Goal: Task Accomplishment & Management: Complete application form

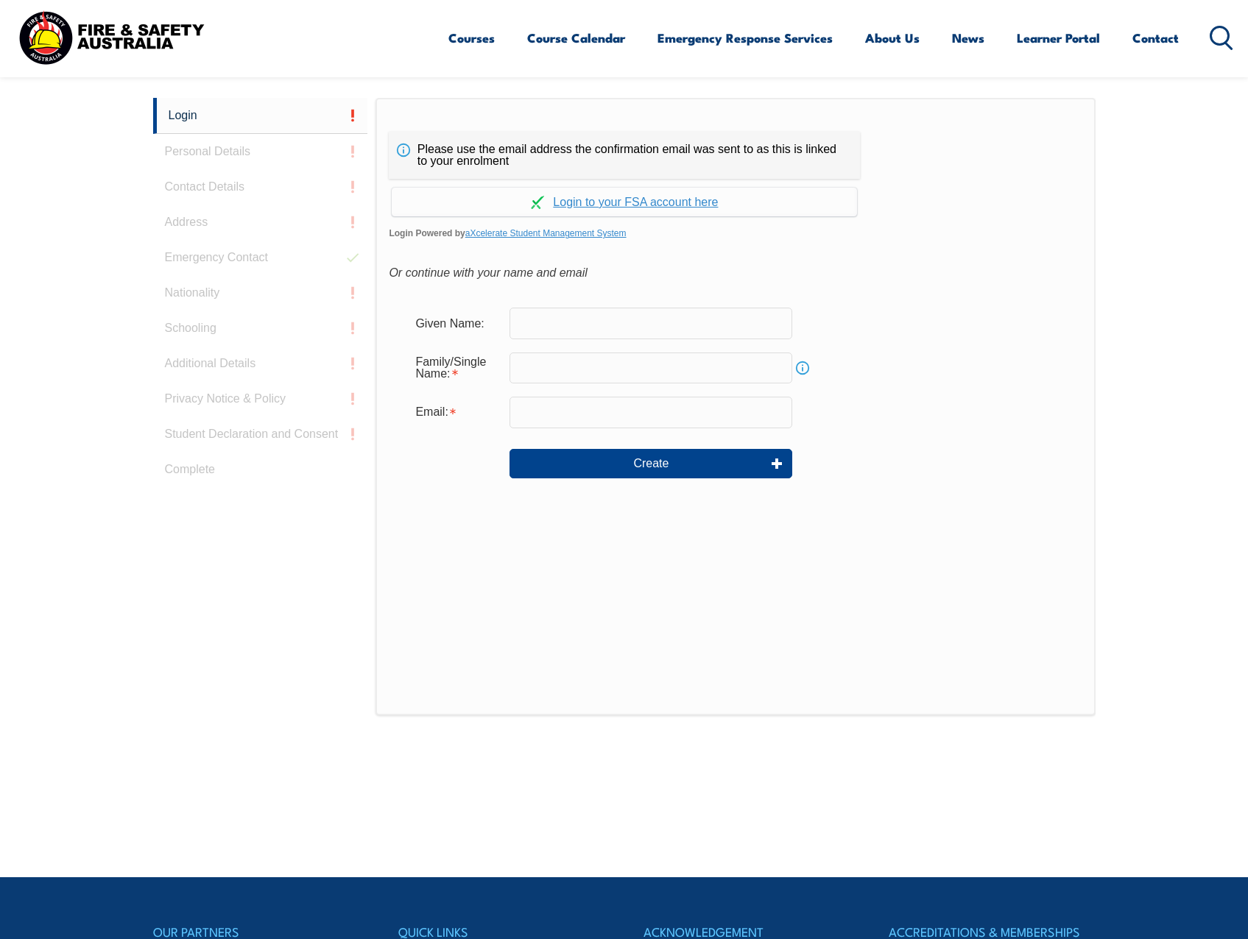
scroll to position [392, 0]
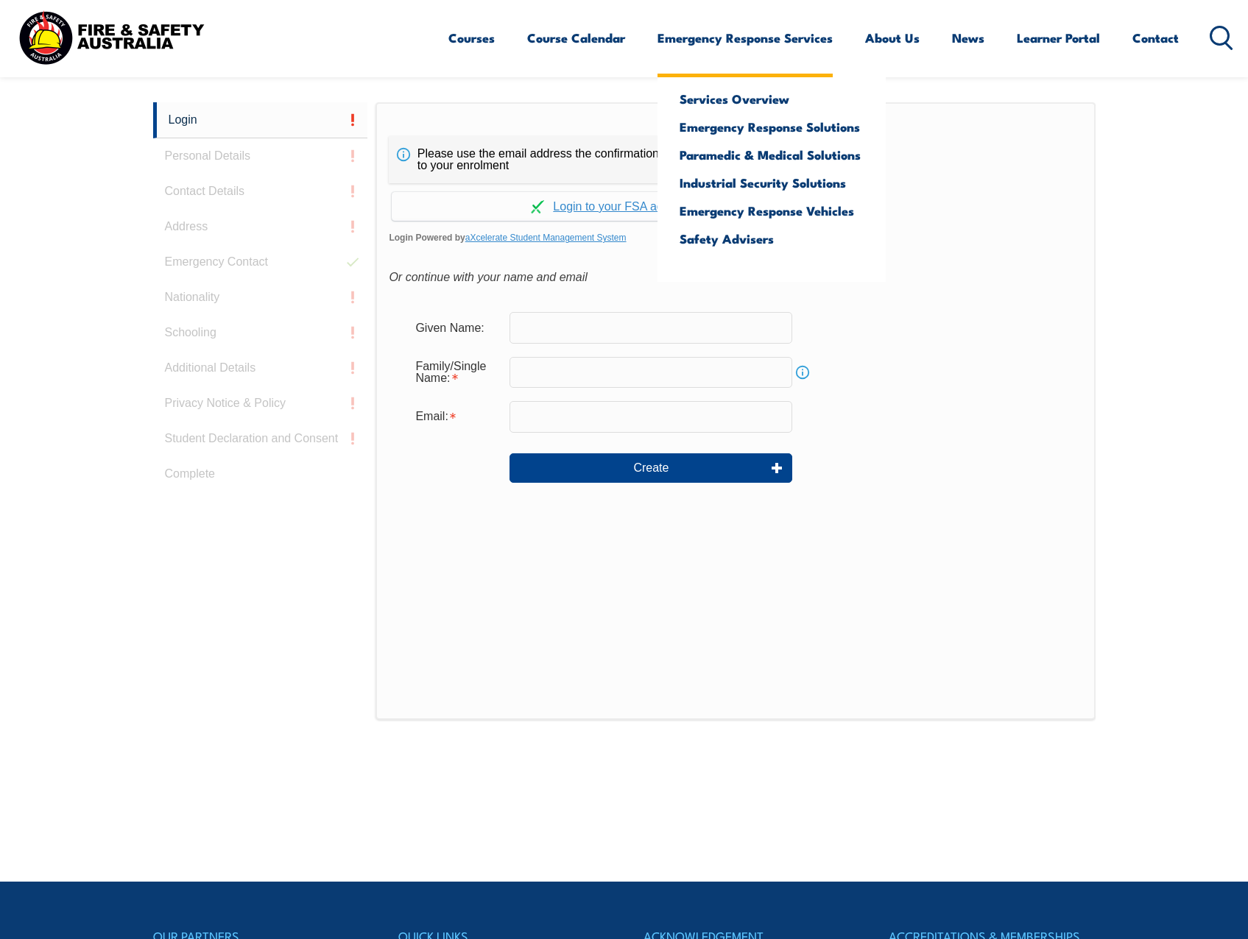
scroll to position [392, 0]
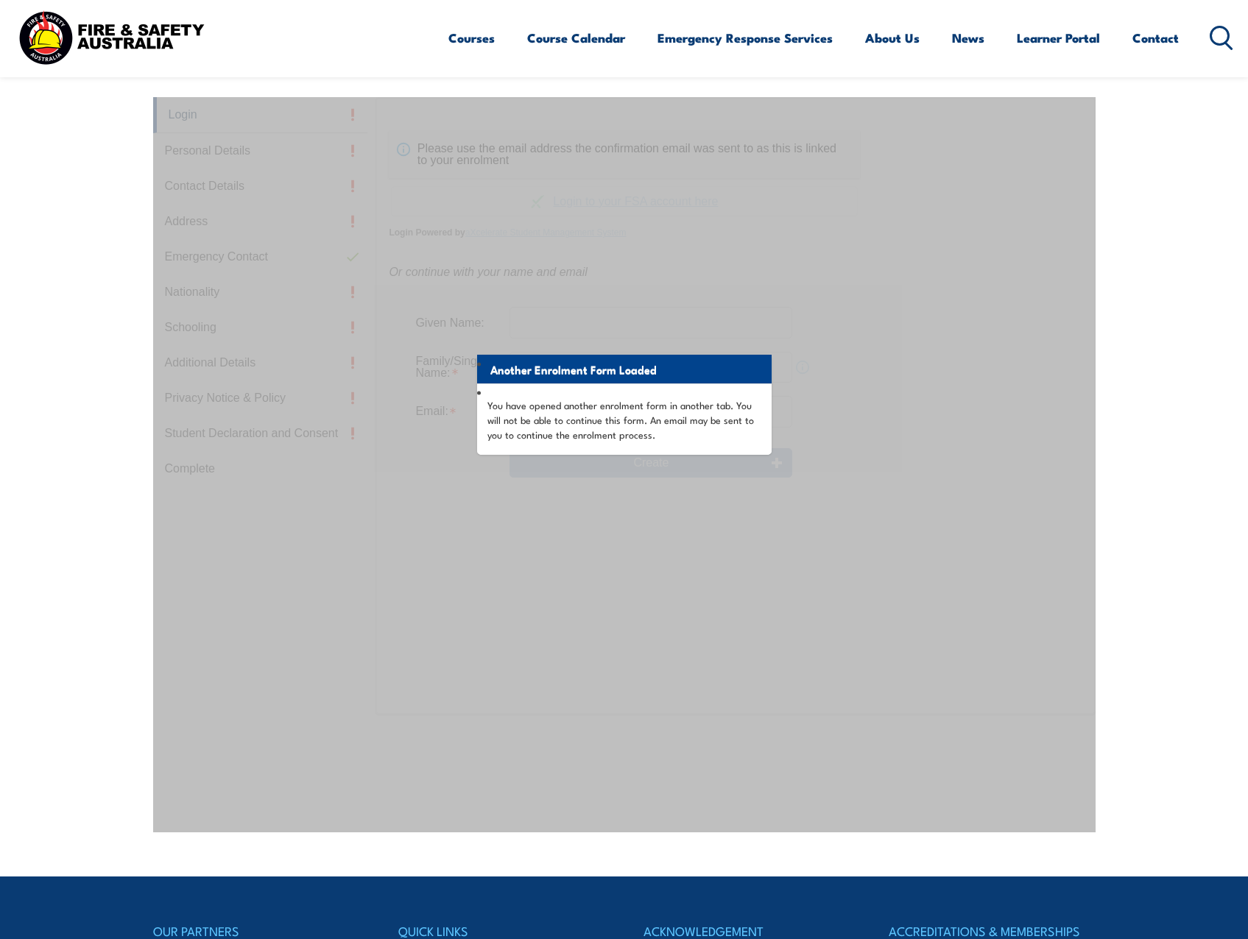
click at [823, 537] on div "Another Enrolment Form Loaded You have opened another enrolment form in another…" at bounding box center [624, 464] width 942 height 735
click at [772, 571] on div "Another Enrolment Form Loaded You have opened another enrolment form in another…" at bounding box center [624, 464] width 942 height 735
click at [1185, 556] on section "Login Personal Details Contact Details Address Emergency Contact Nationality Sc…" at bounding box center [624, 452] width 1248 height 847
drag, startPoint x: 86, startPoint y: 232, endPoint x: 53, endPoint y: 1, distance: 232.7
click at [86, 230] on section "Login Personal Details Contact Details Address Emergency Contact Nationality Sc…" at bounding box center [624, 452] width 1248 height 847
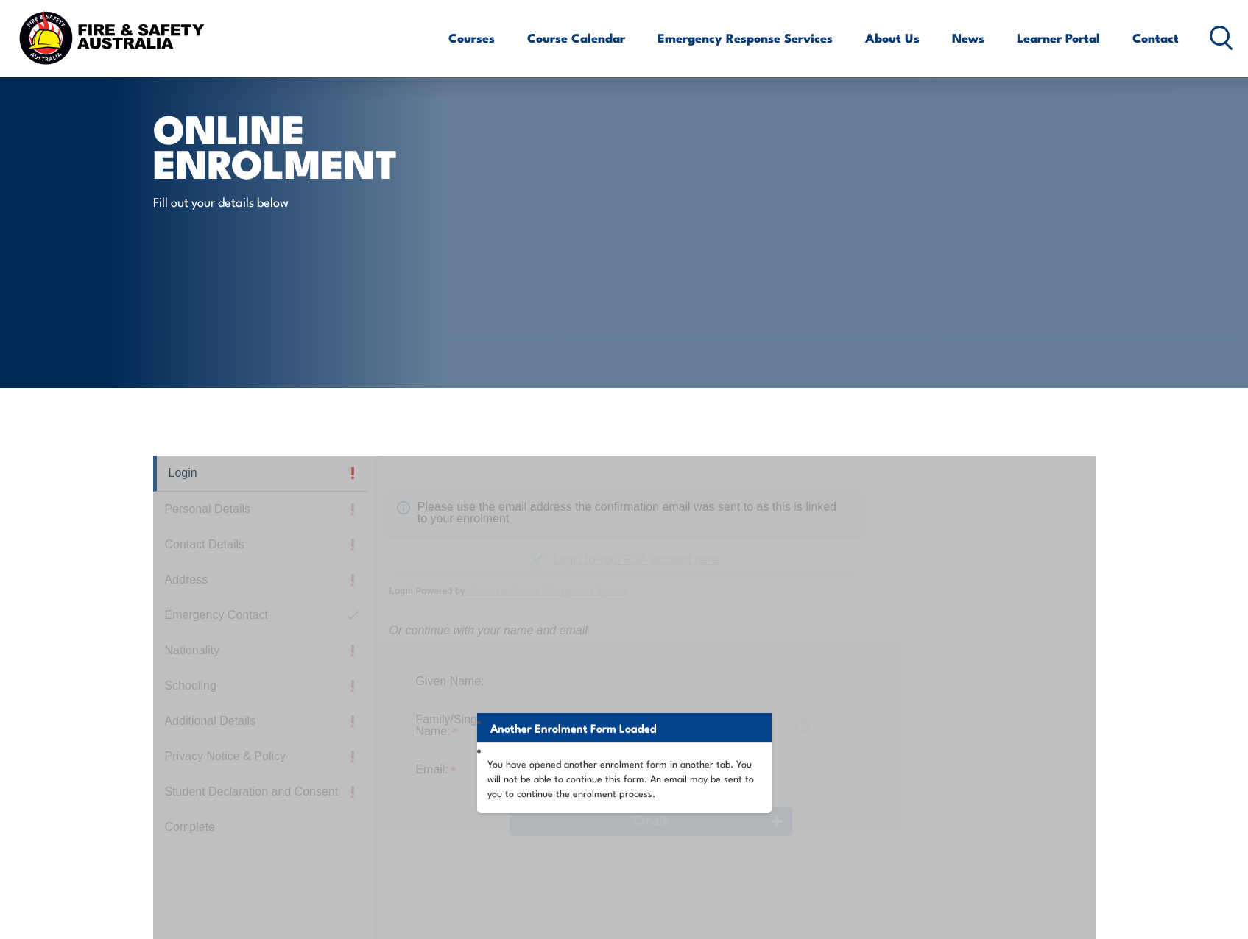
scroll to position [0, 0]
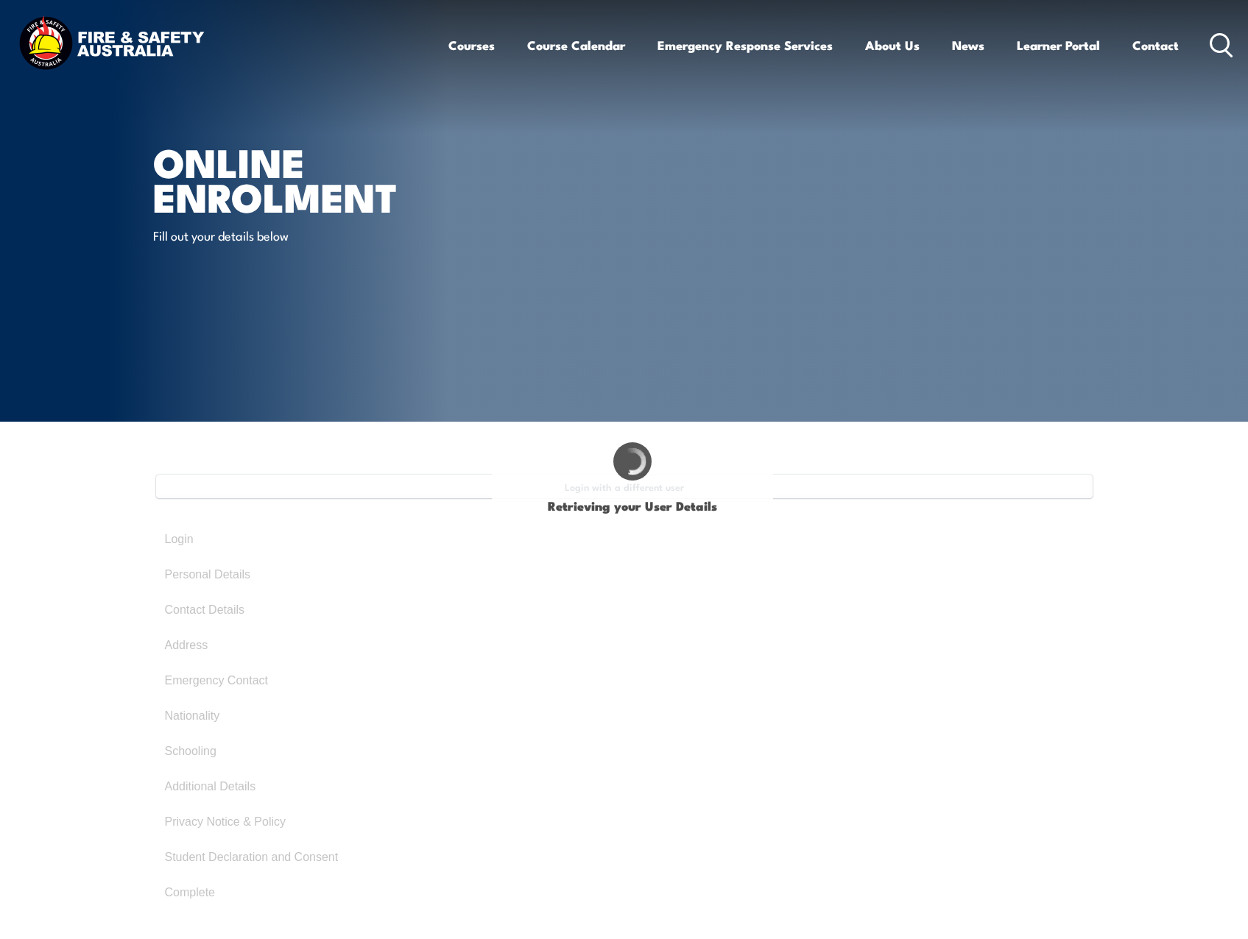
select select "Mr"
type input "William"
type input "Alexander"
type input "May 13, 1993"
type input "98TEKVXE62"
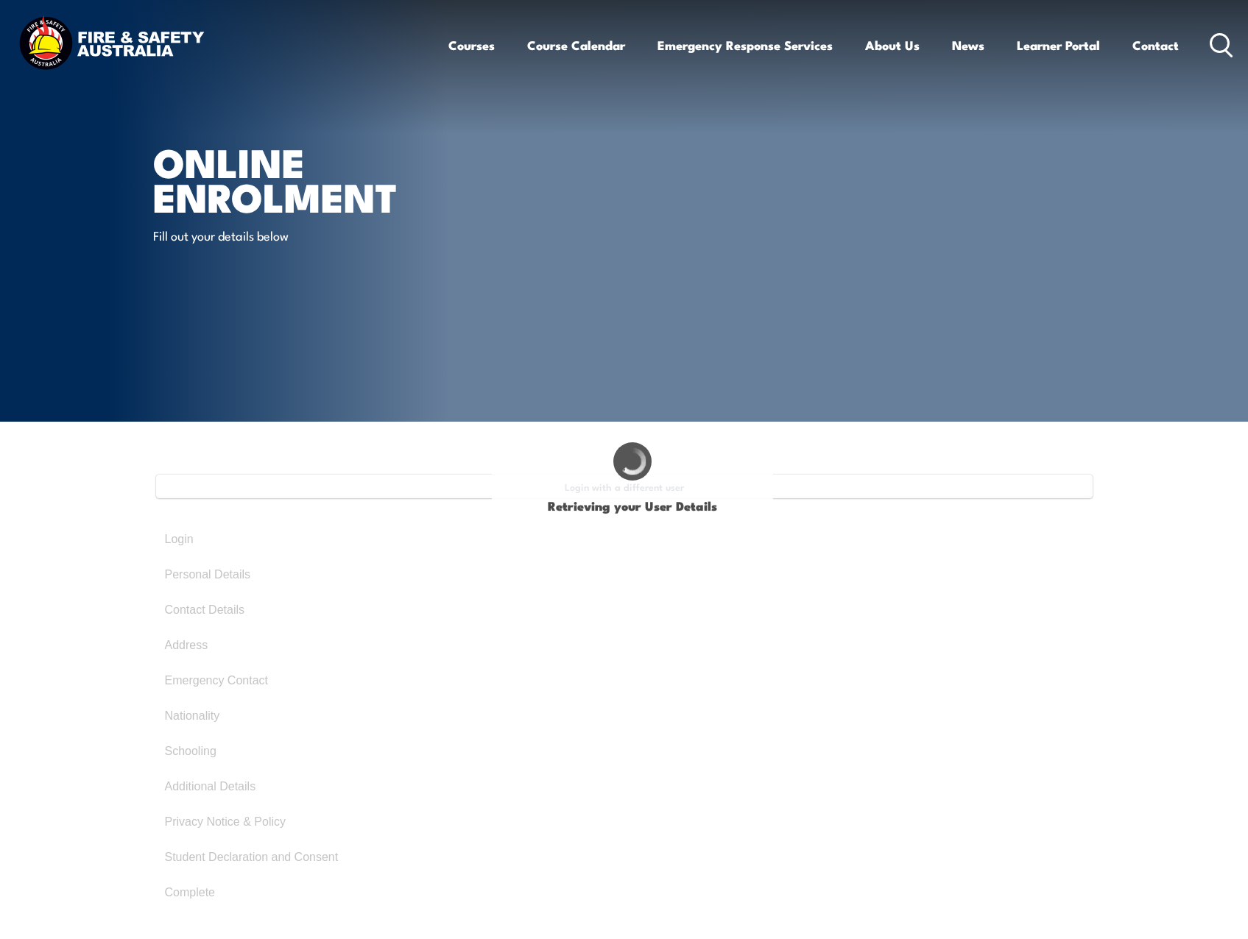
select select "M"
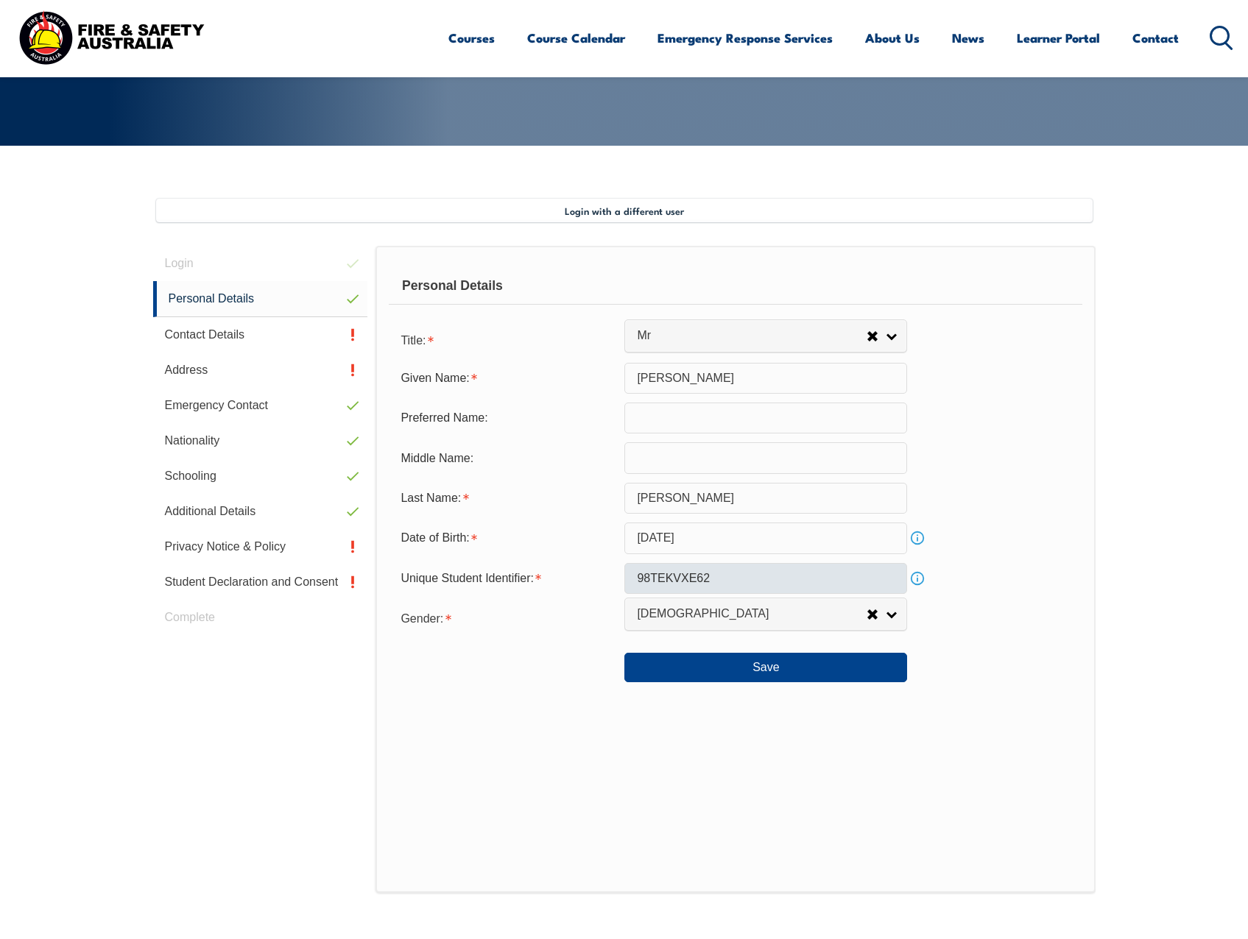
scroll to position [33, 0]
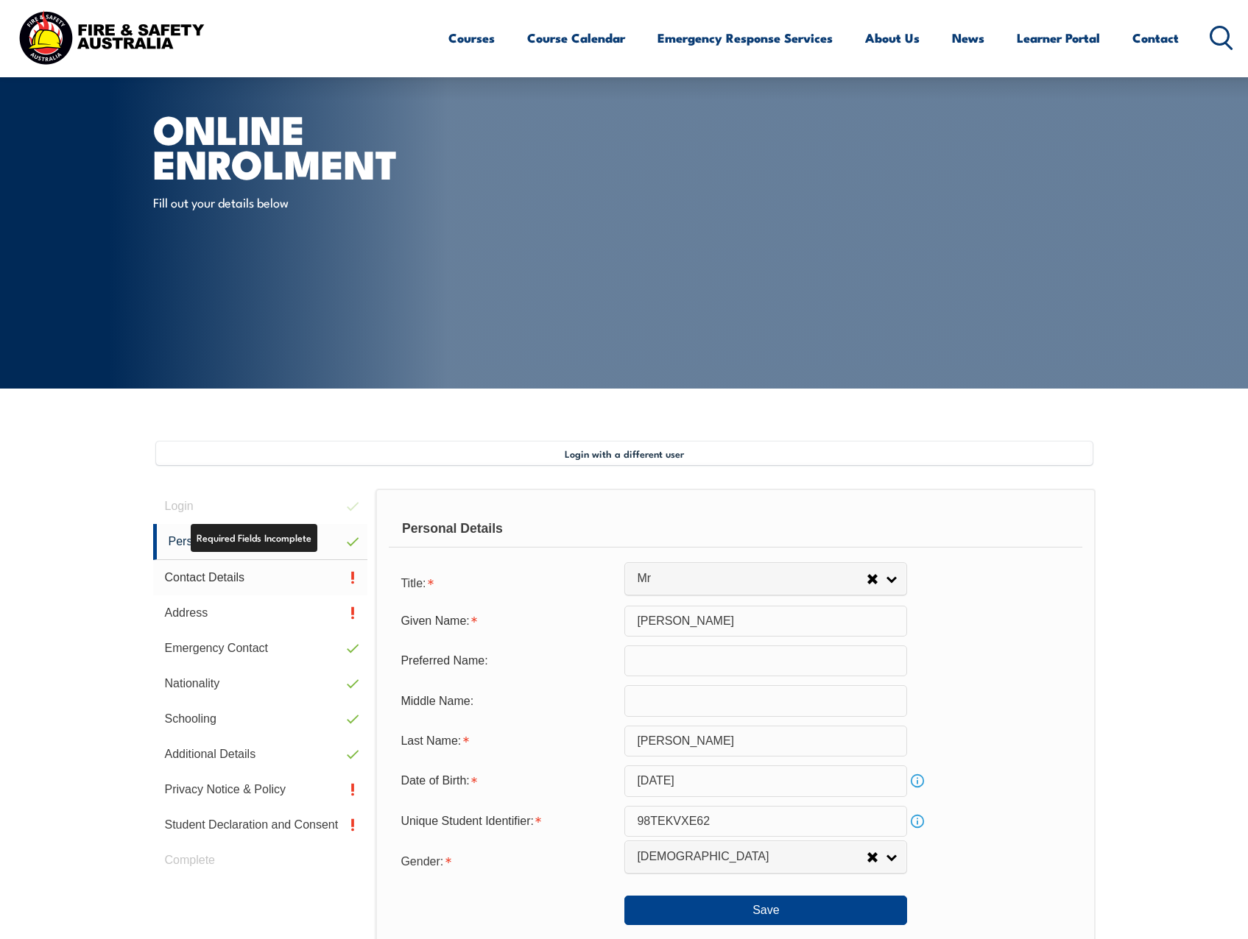
click at [261, 583] on link "Contact Details" at bounding box center [260, 577] width 215 height 35
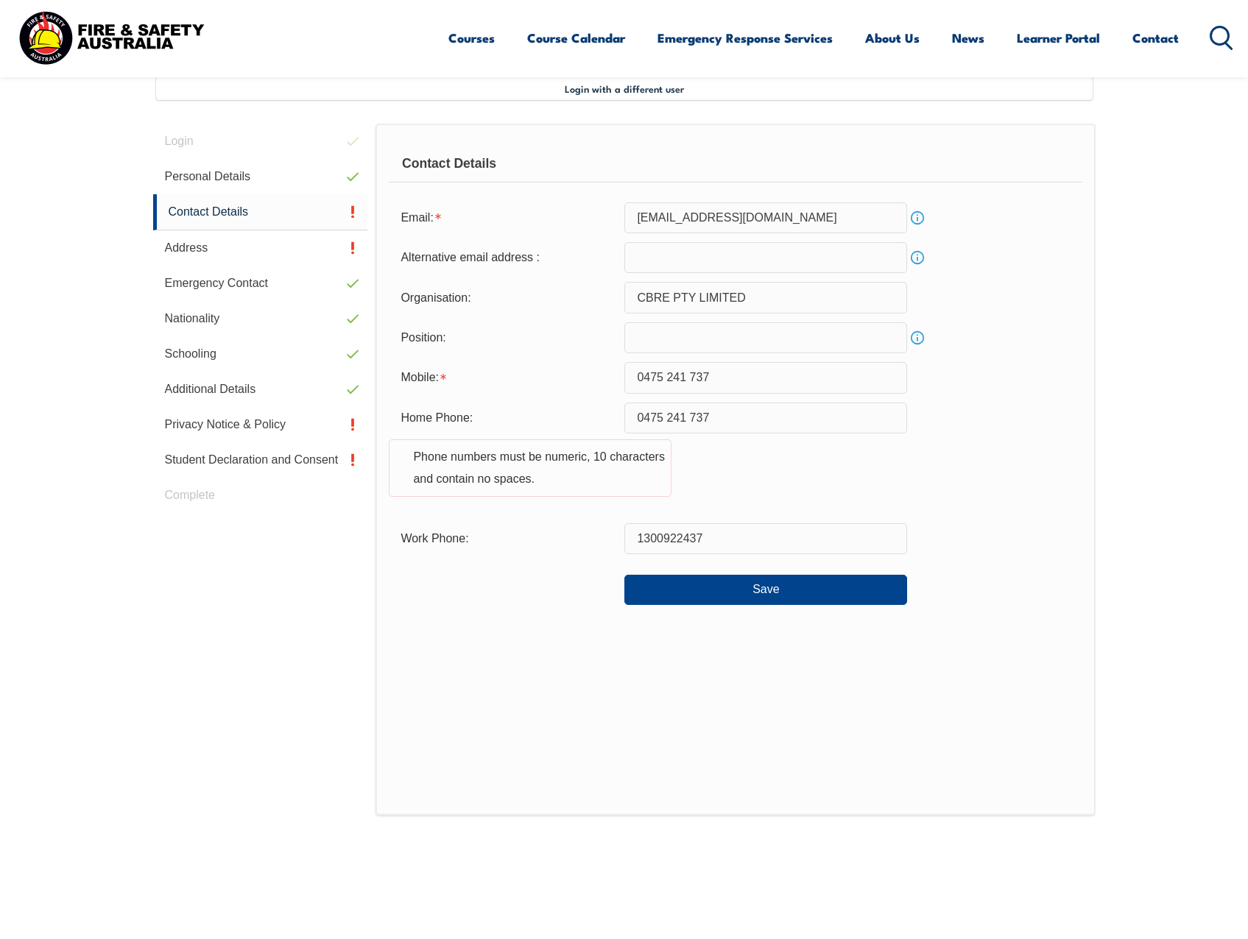
scroll to position [401, 0]
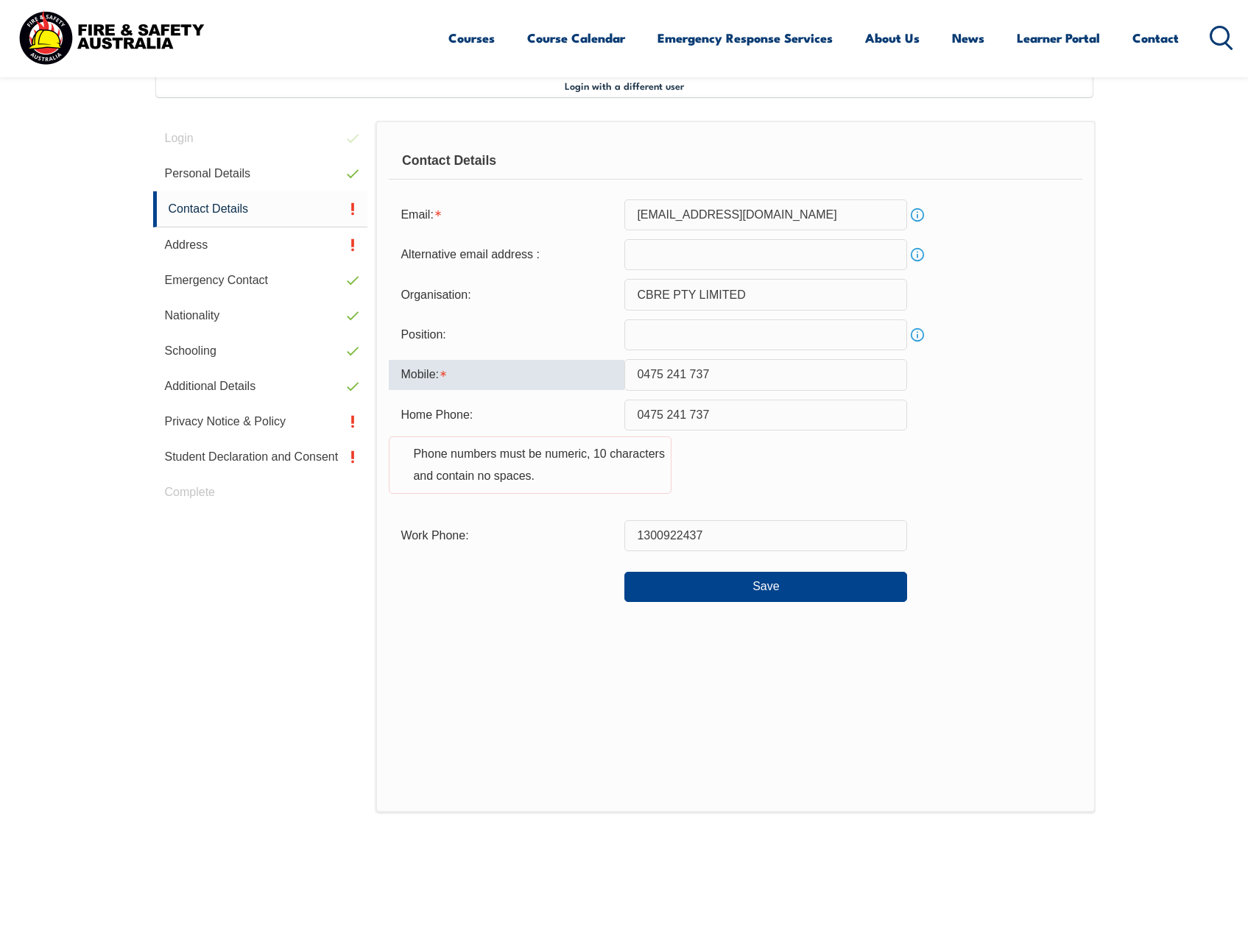
click at [730, 374] on input "0475 241 737" at bounding box center [765, 374] width 283 height 31
click at [691, 375] on input "0475 241 737" at bounding box center [765, 374] width 283 height 31
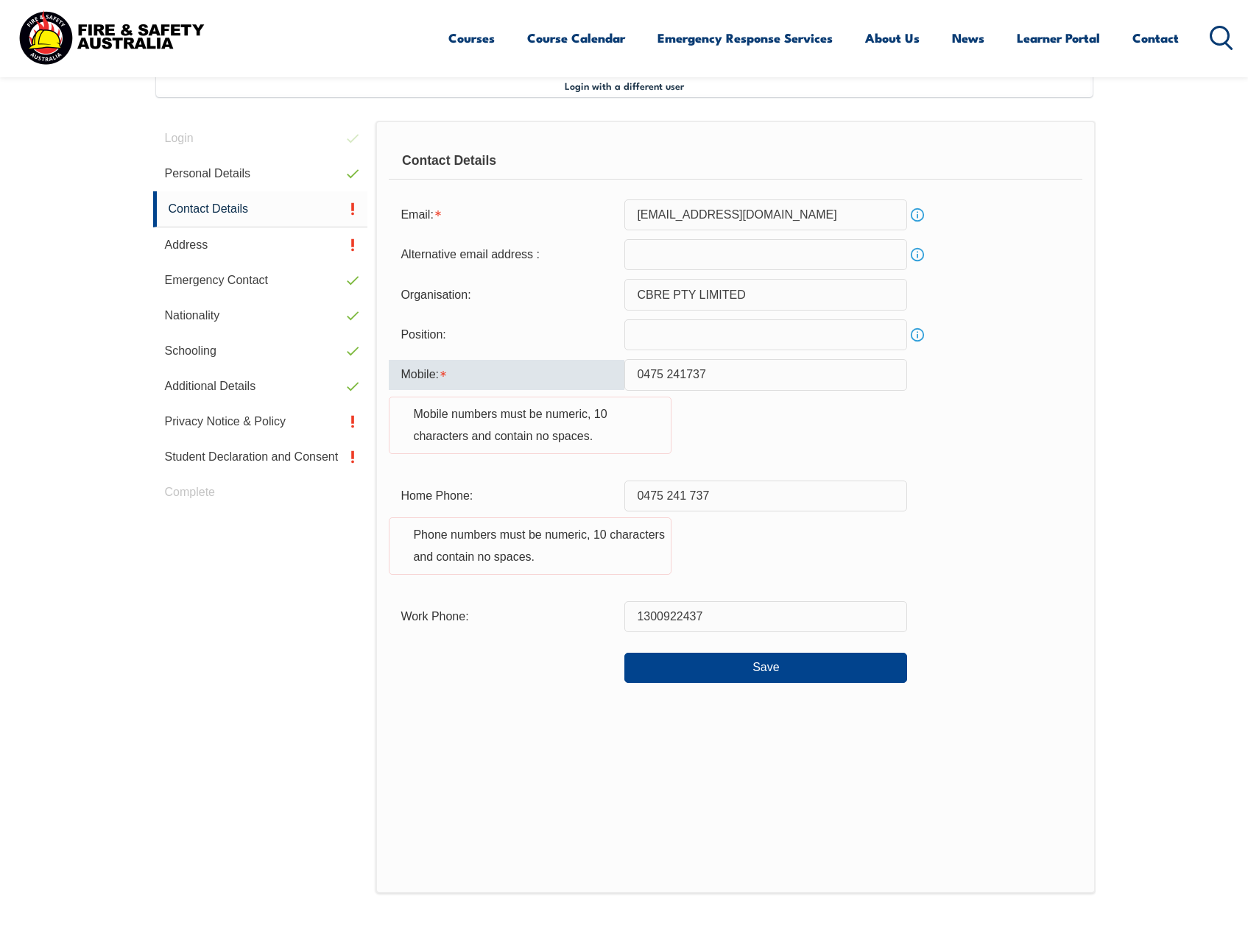
click at [667, 375] on input "0475 241737" at bounding box center [765, 374] width 283 height 31
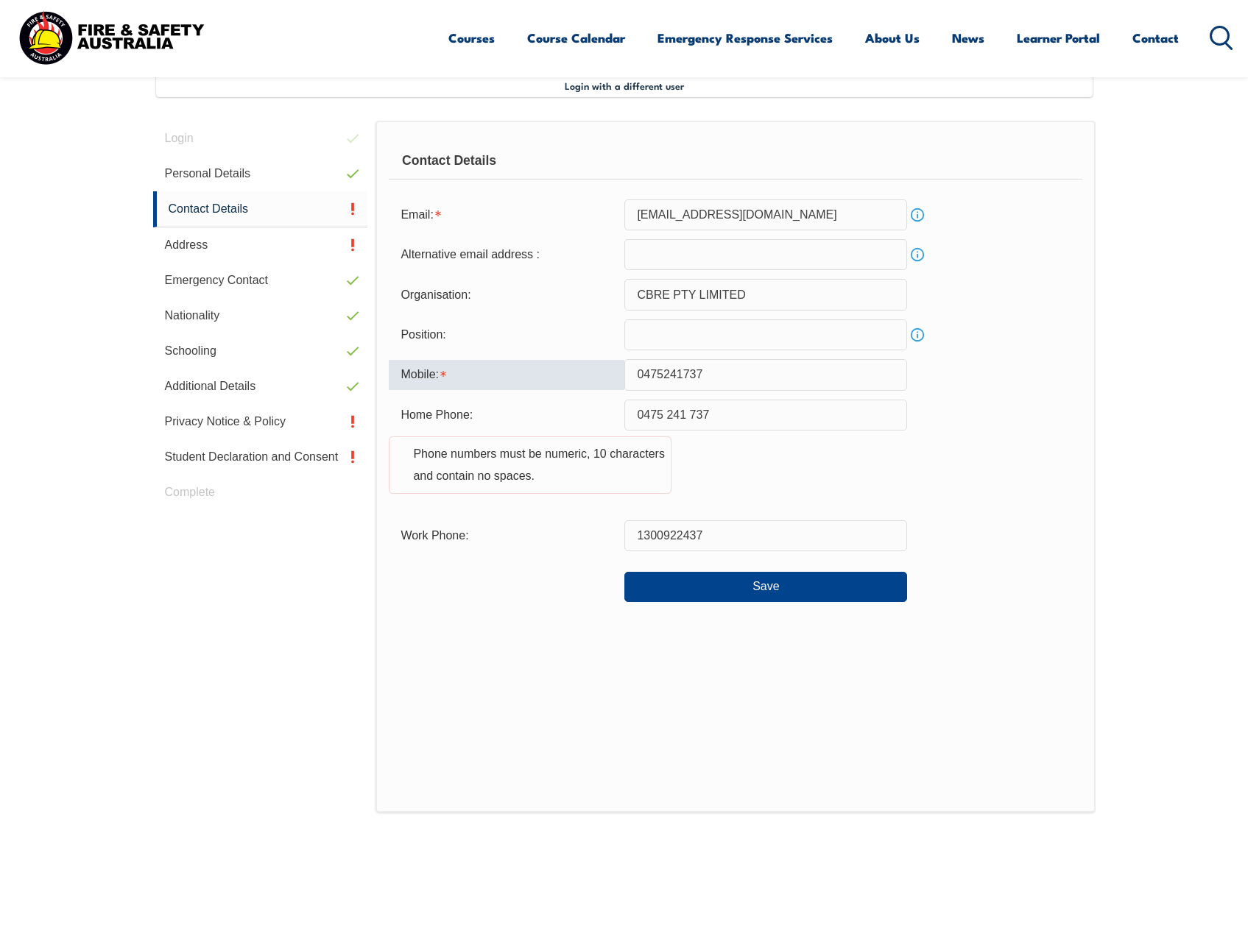
drag, startPoint x: 647, startPoint y: 373, endPoint x: 569, endPoint y: 374, distance: 78.0
click at [569, 374] on div "Mobile: 0475241737" at bounding box center [735, 374] width 693 height 31
drag, startPoint x: 735, startPoint y: 416, endPoint x: 579, endPoint y: 416, distance: 156.8
click at [579, 416] on div "Home Phone: 0475 241 737 Phone numbers must be numeric, 10 characters and conta…" at bounding box center [735, 456] width 693 height 112
paste input "241"
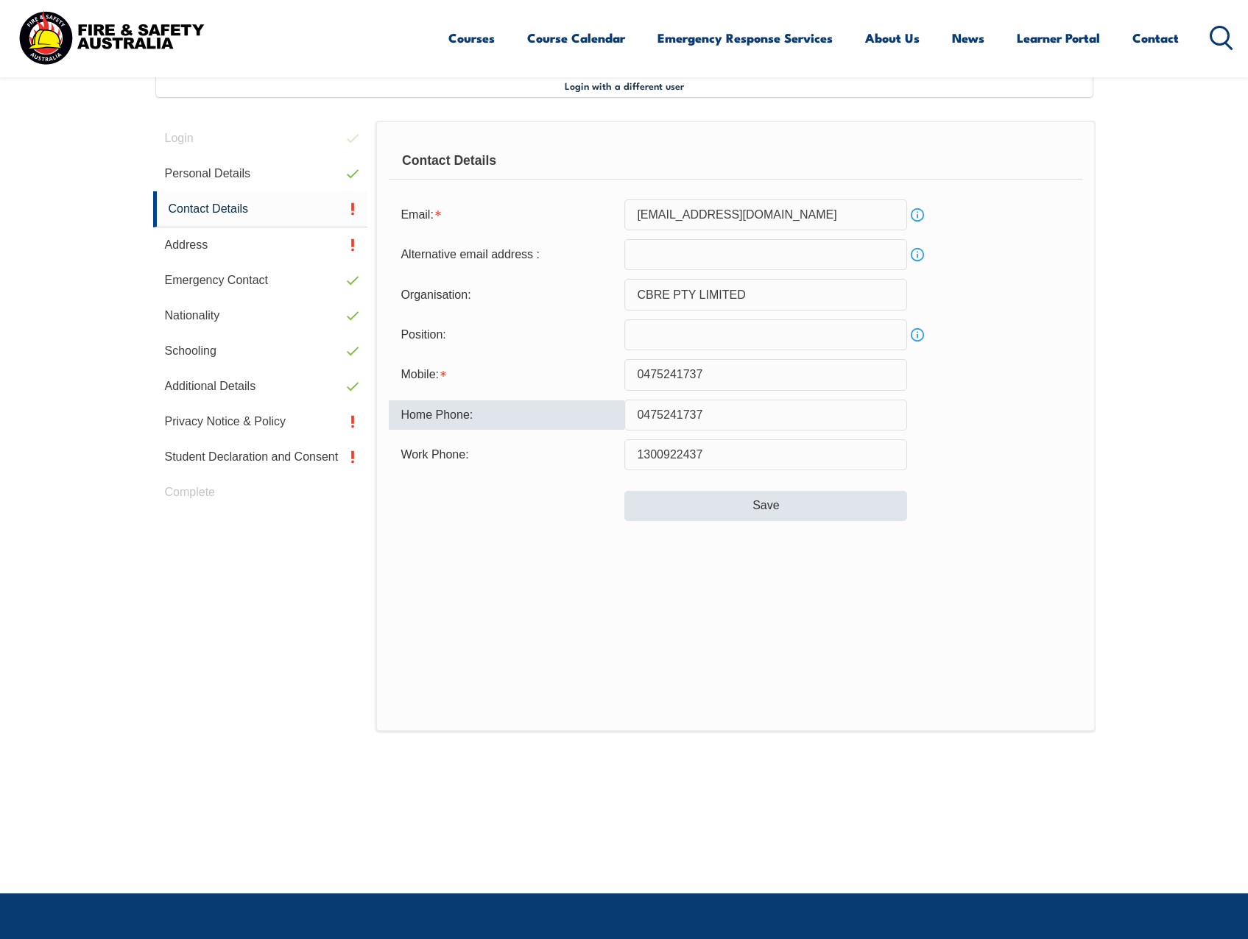
type input "0475241737"
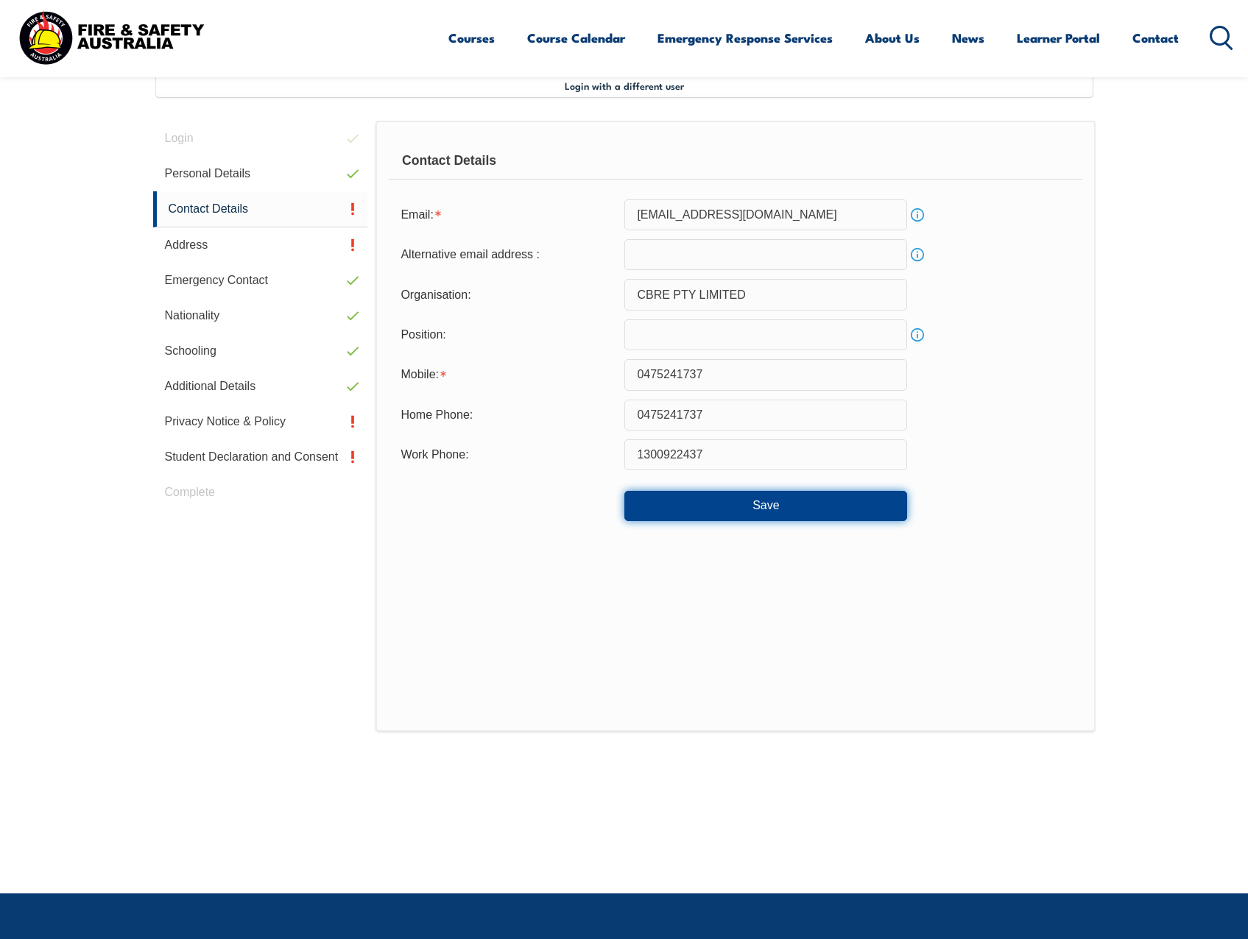
click at [827, 507] on button "Save" at bounding box center [765, 505] width 283 height 29
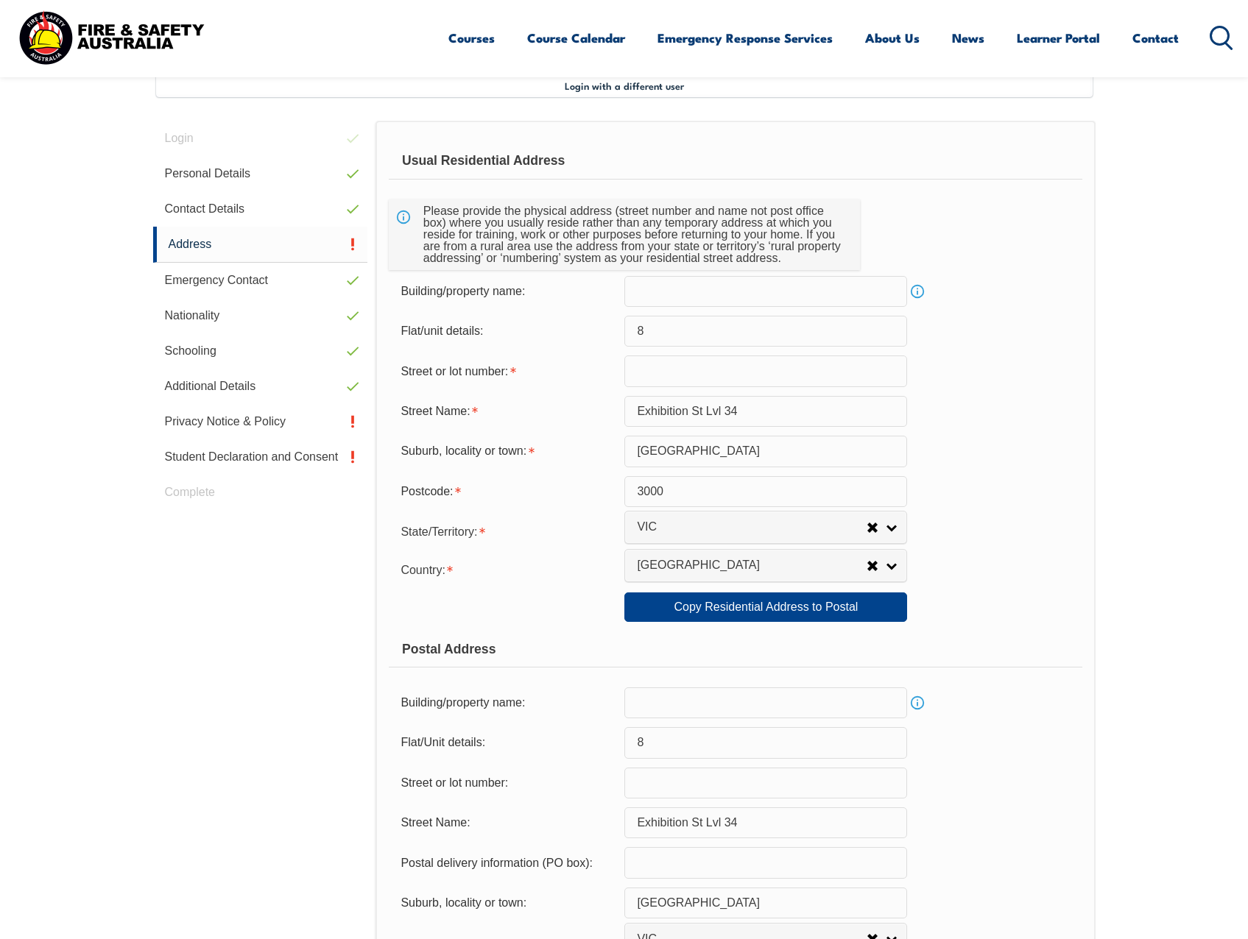
click at [663, 372] on input "text" at bounding box center [765, 371] width 283 height 31
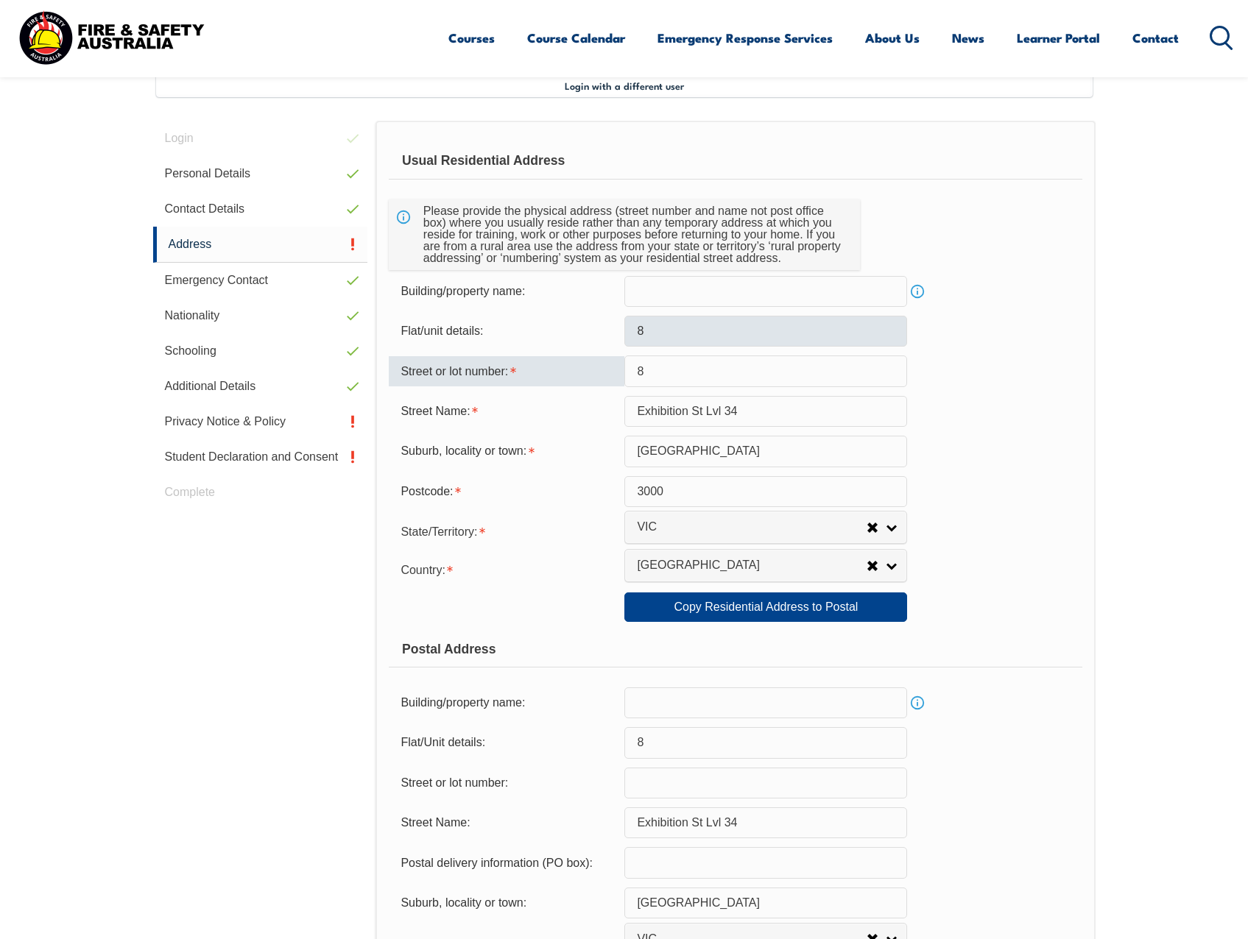
type input "8"
click at [669, 343] on input "8" at bounding box center [765, 331] width 283 height 31
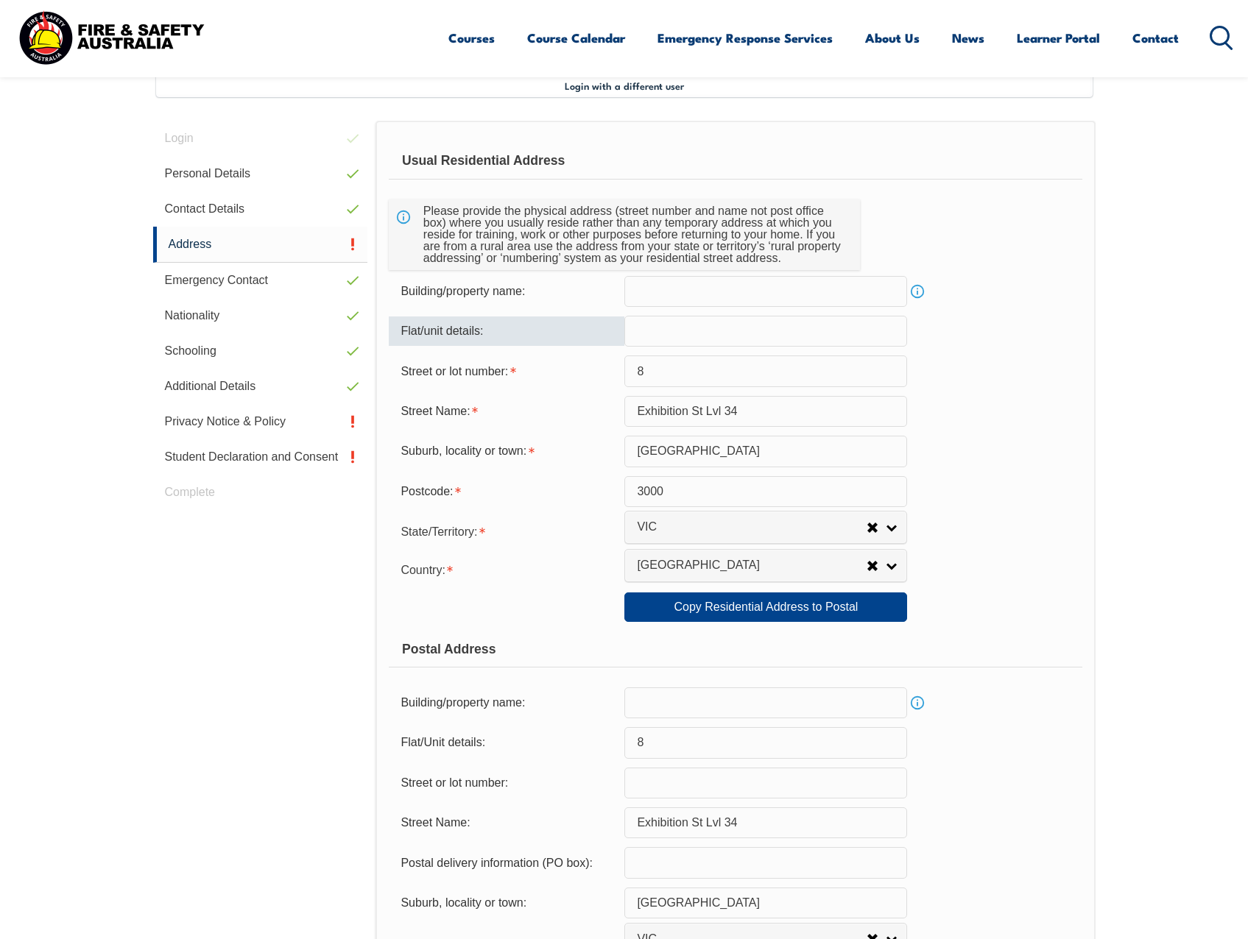
click at [767, 413] on input "Exhibition St Lvl 34" at bounding box center [765, 411] width 283 height 31
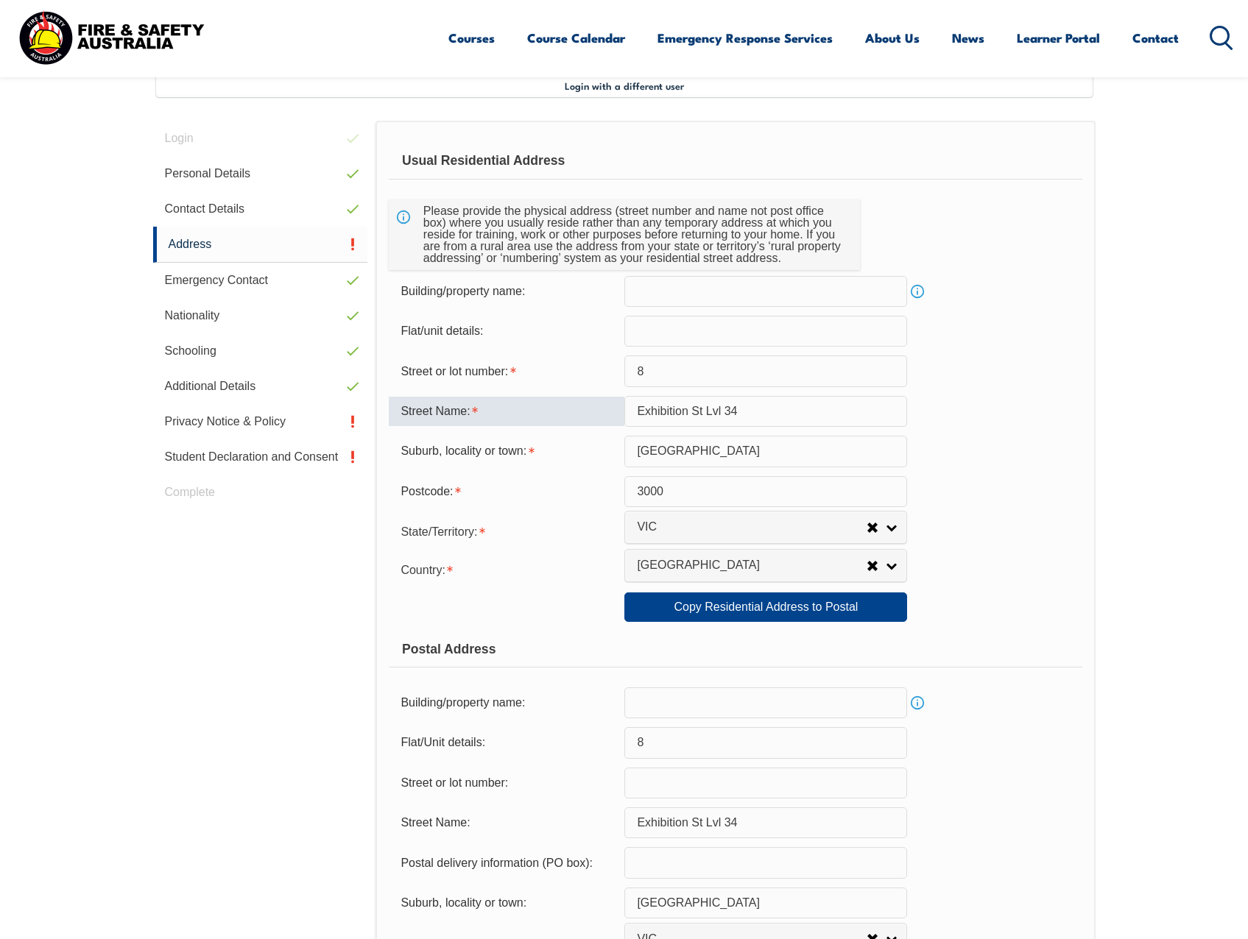
drag, startPoint x: 746, startPoint y: 414, endPoint x: 708, endPoint y: 421, distance: 38.3
click at [708, 421] on input "Exhibition St Lvl 34" at bounding box center [765, 411] width 283 height 31
type input "Exhibition St"
click at [680, 352] on form "Usual Residential Address Please provide the physical address (street number an…" at bounding box center [735, 614] width 693 height 943
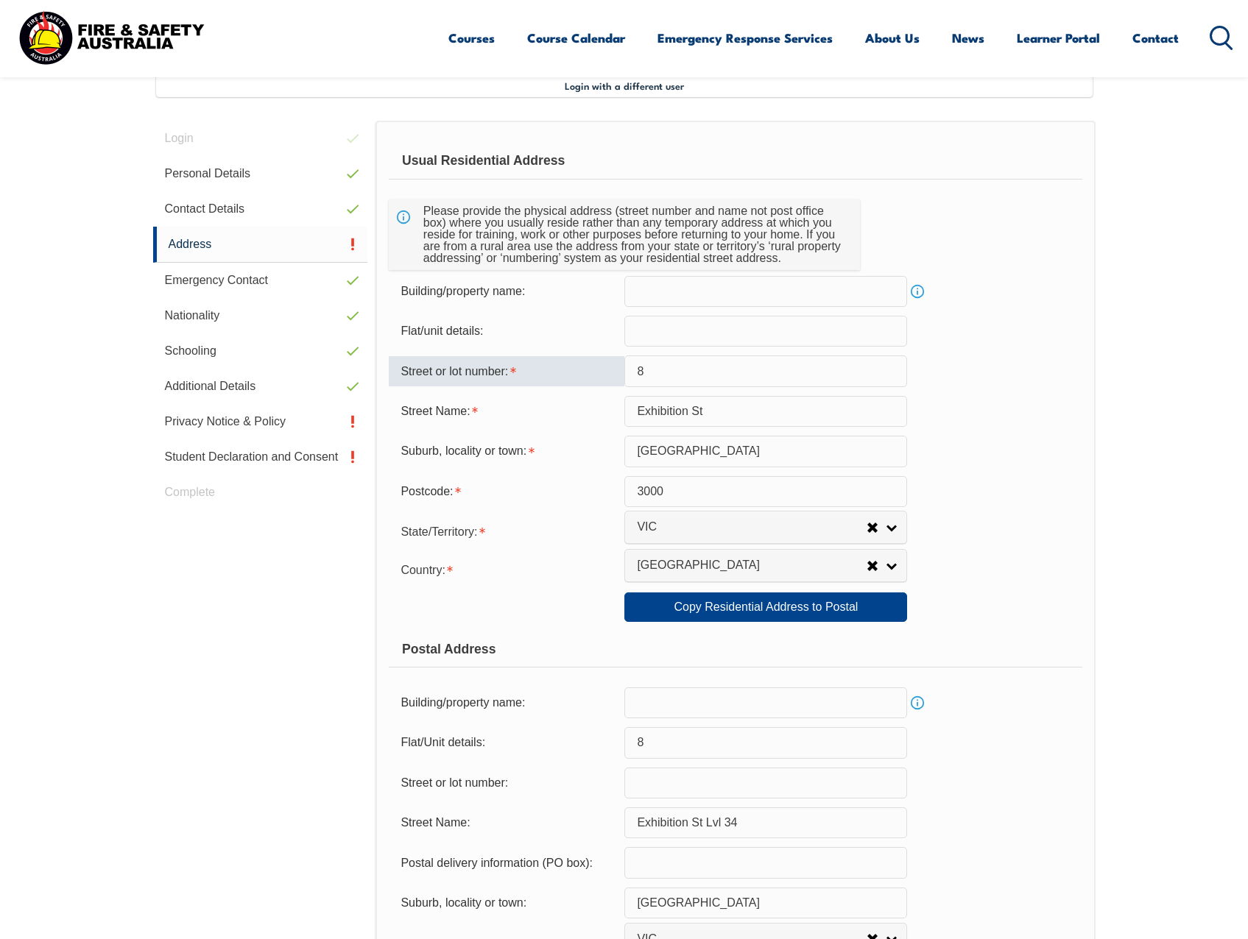
click at [671, 344] on input "text" at bounding box center [765, 331] width 283 height 31
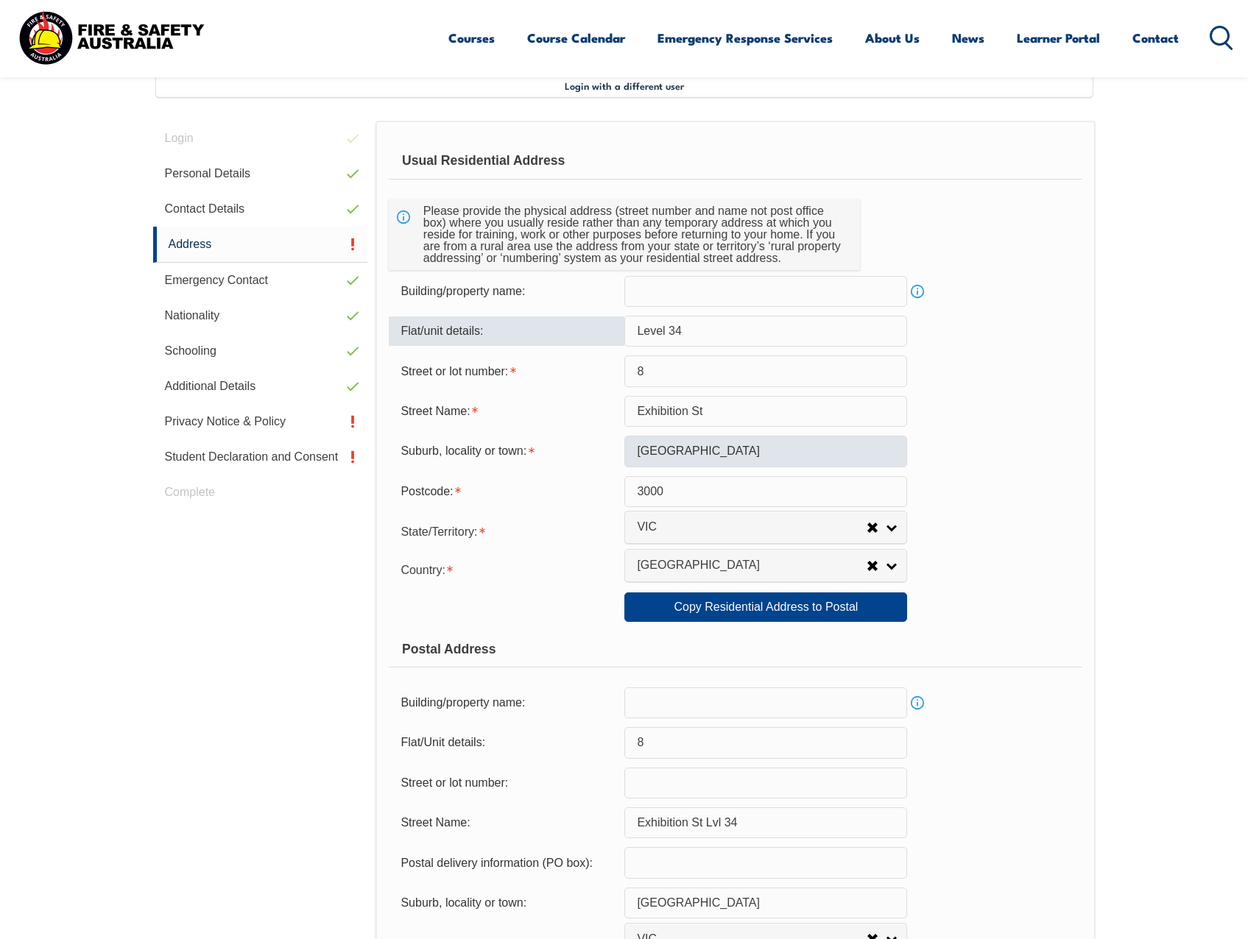
type input "Level 34"
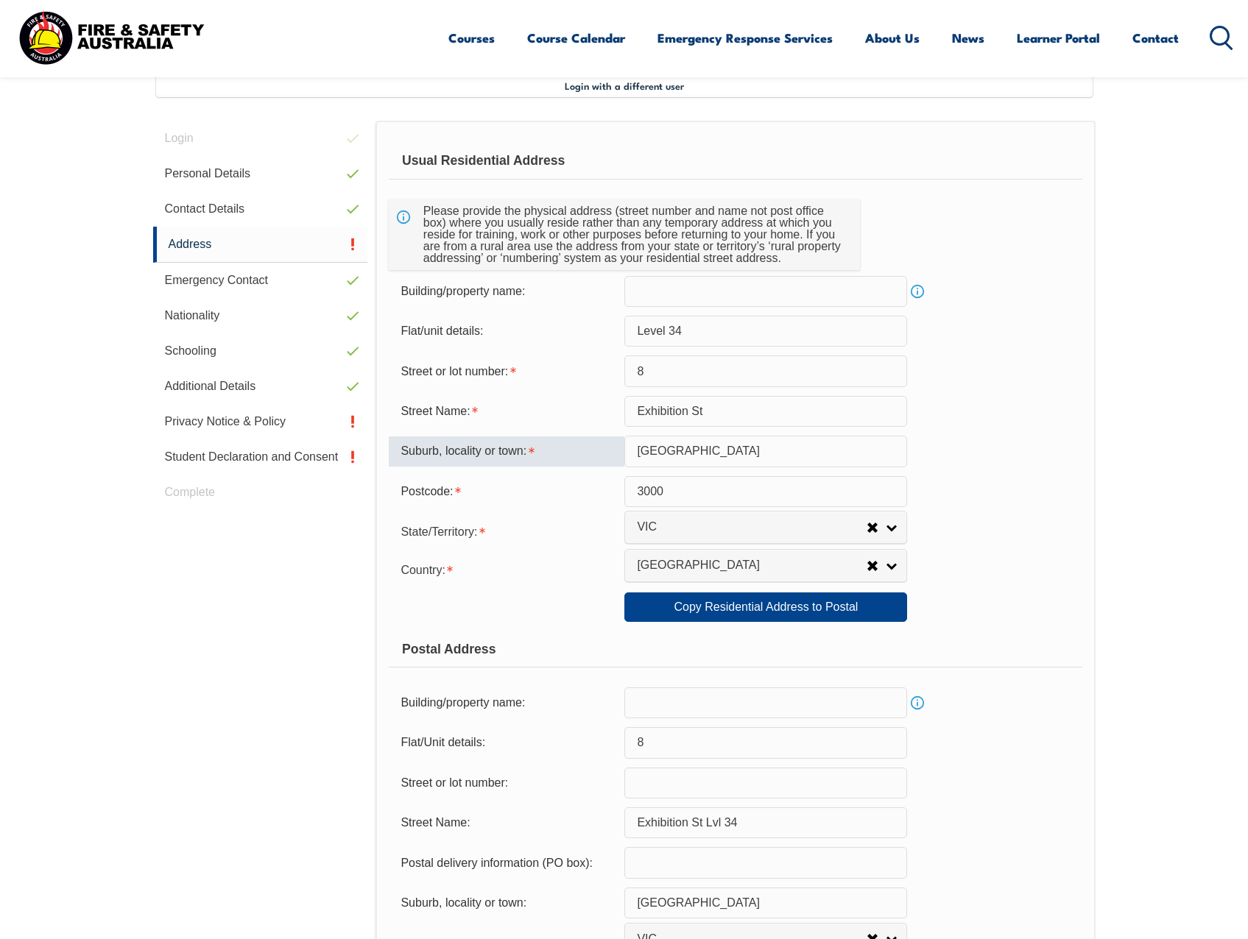
click at [695, 462] on input "Melbourne" at bounding box center [765, 451] width 283 height 31
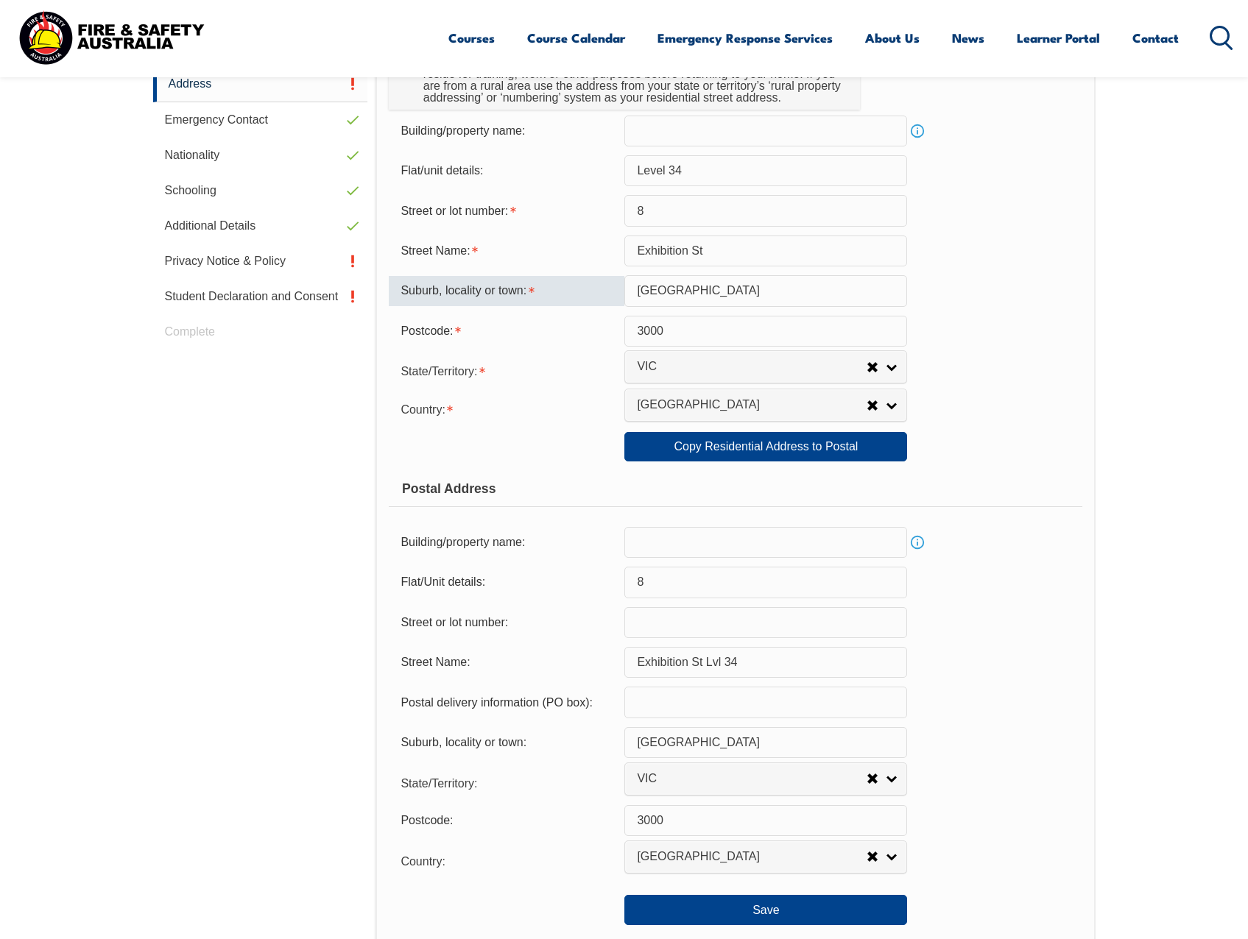
scroll to position [696, 0]
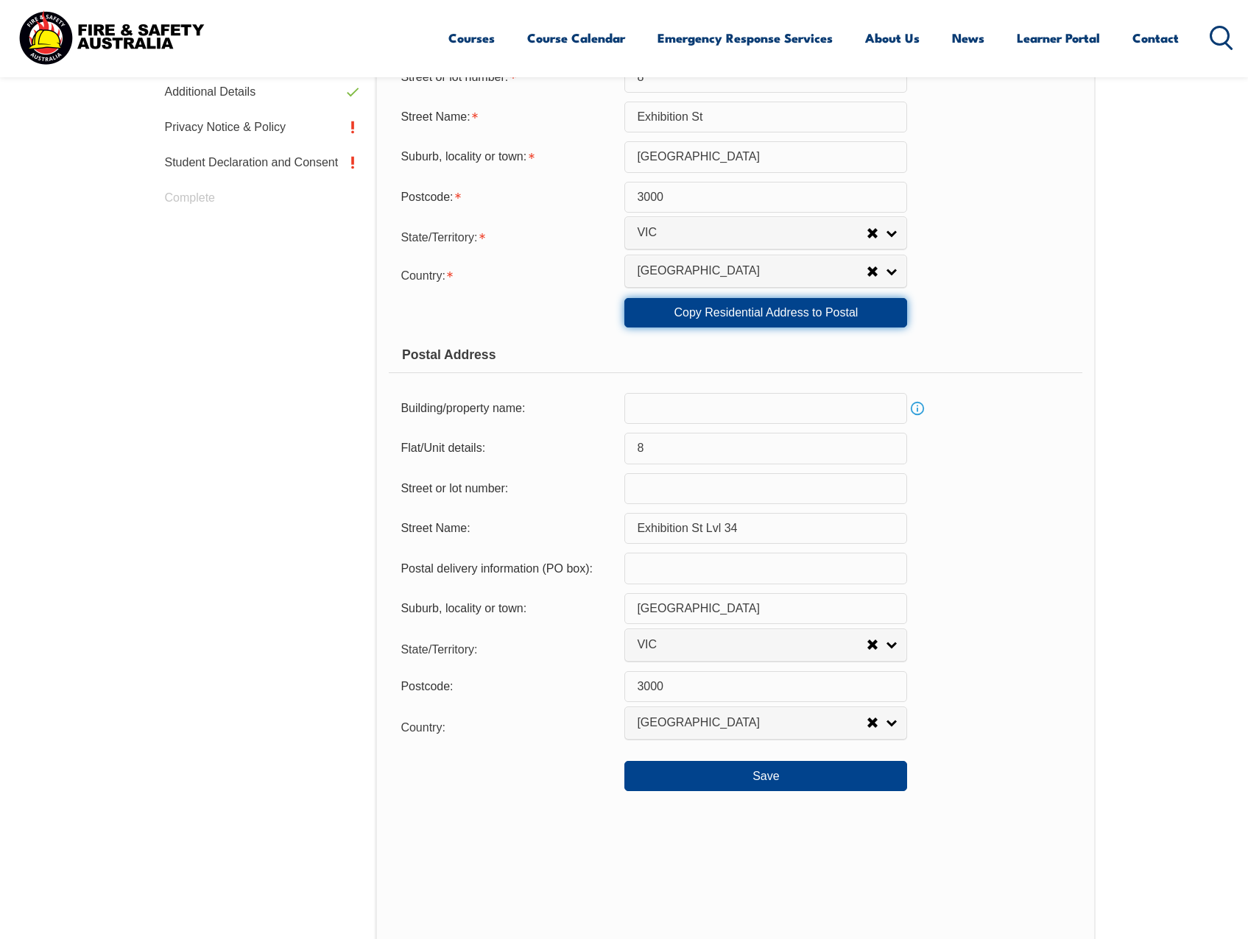
click at [785, 321] on link "Copy Residential Address to Postal" at bounding box center [765, 312] width 283 height 29
type input "Level 34"
type input "8"
type input "Exhibition St"
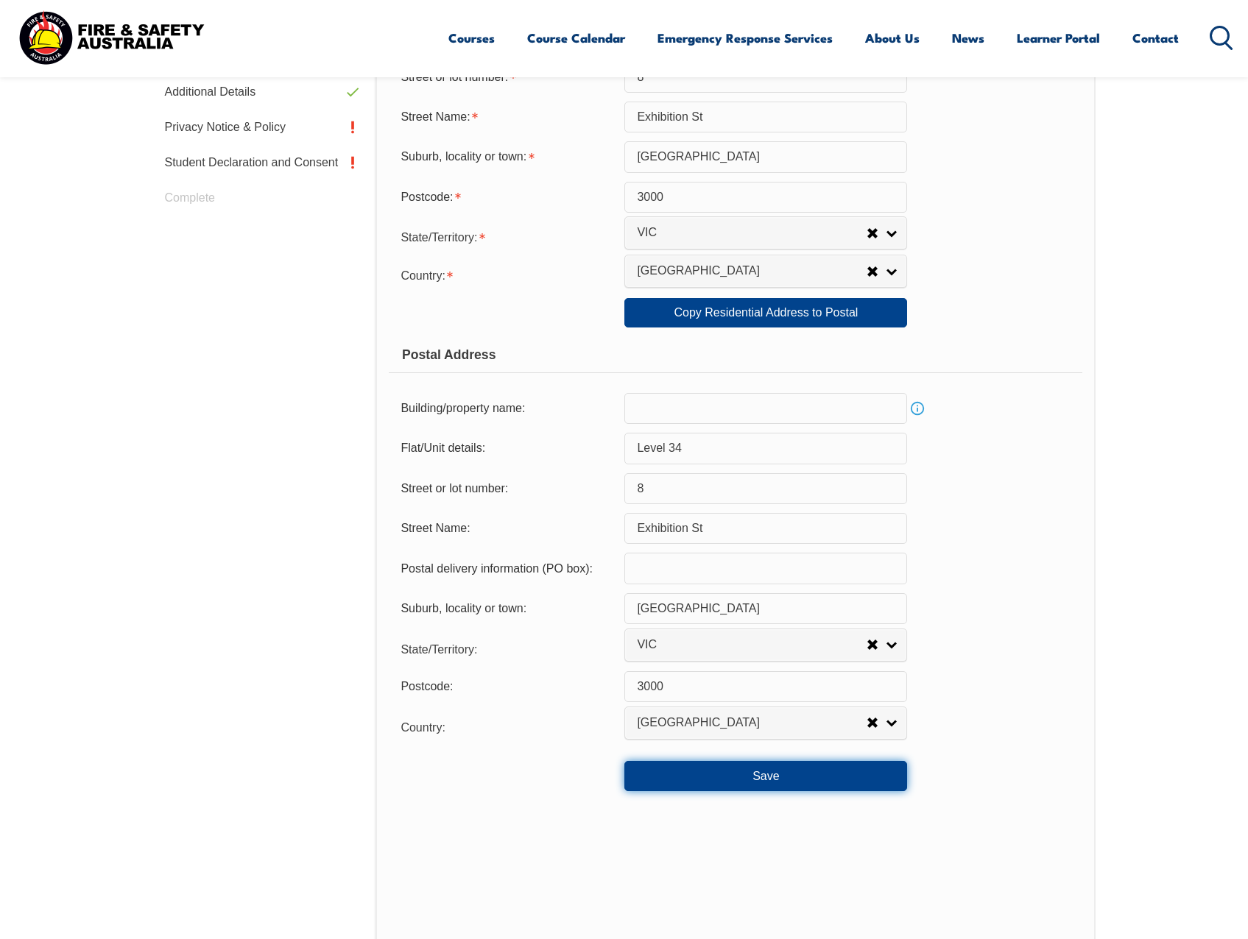
click at [806, 784] on button "Save" at bounding box center [765, 775] width 283 height 29
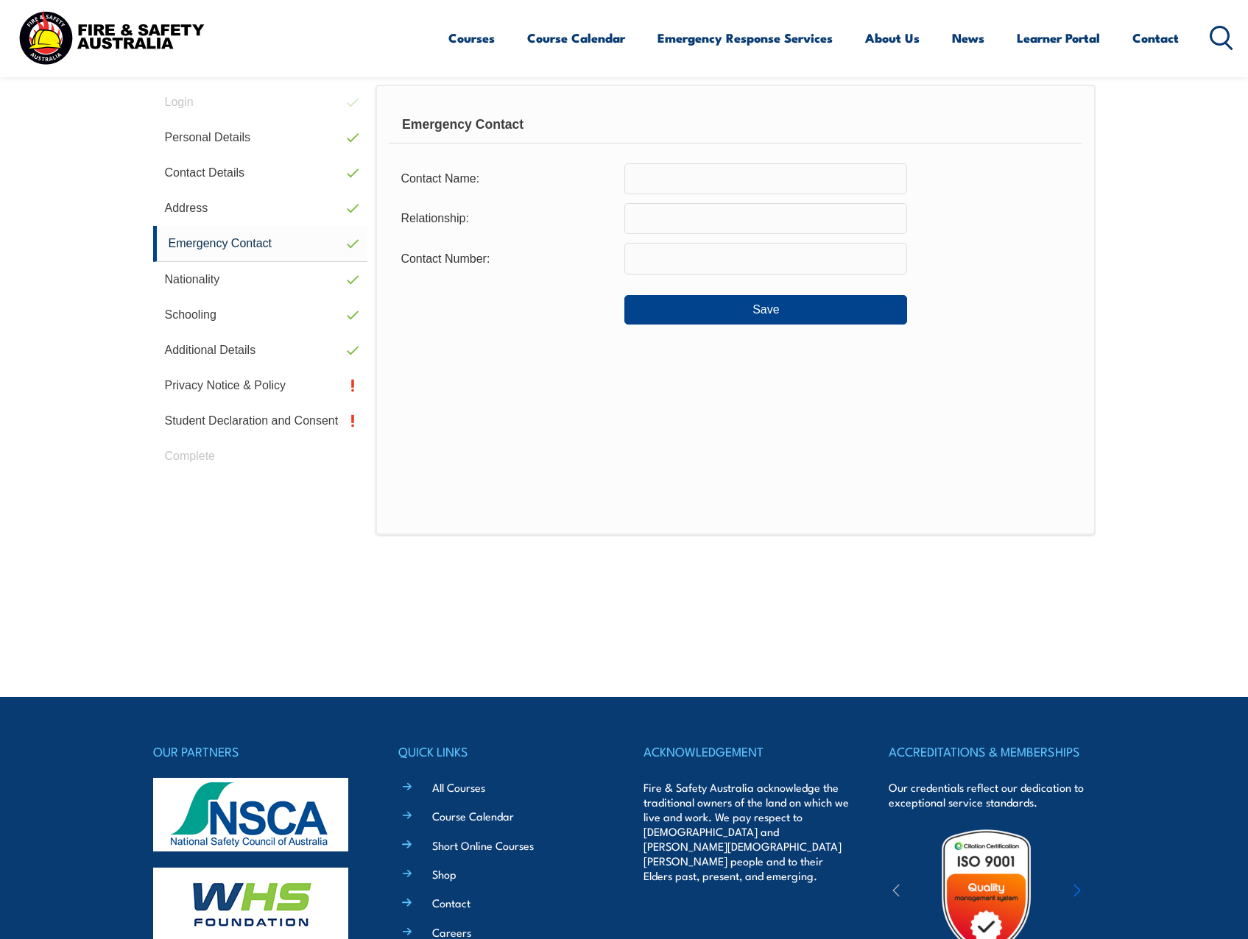
scroll to position [401, 0]
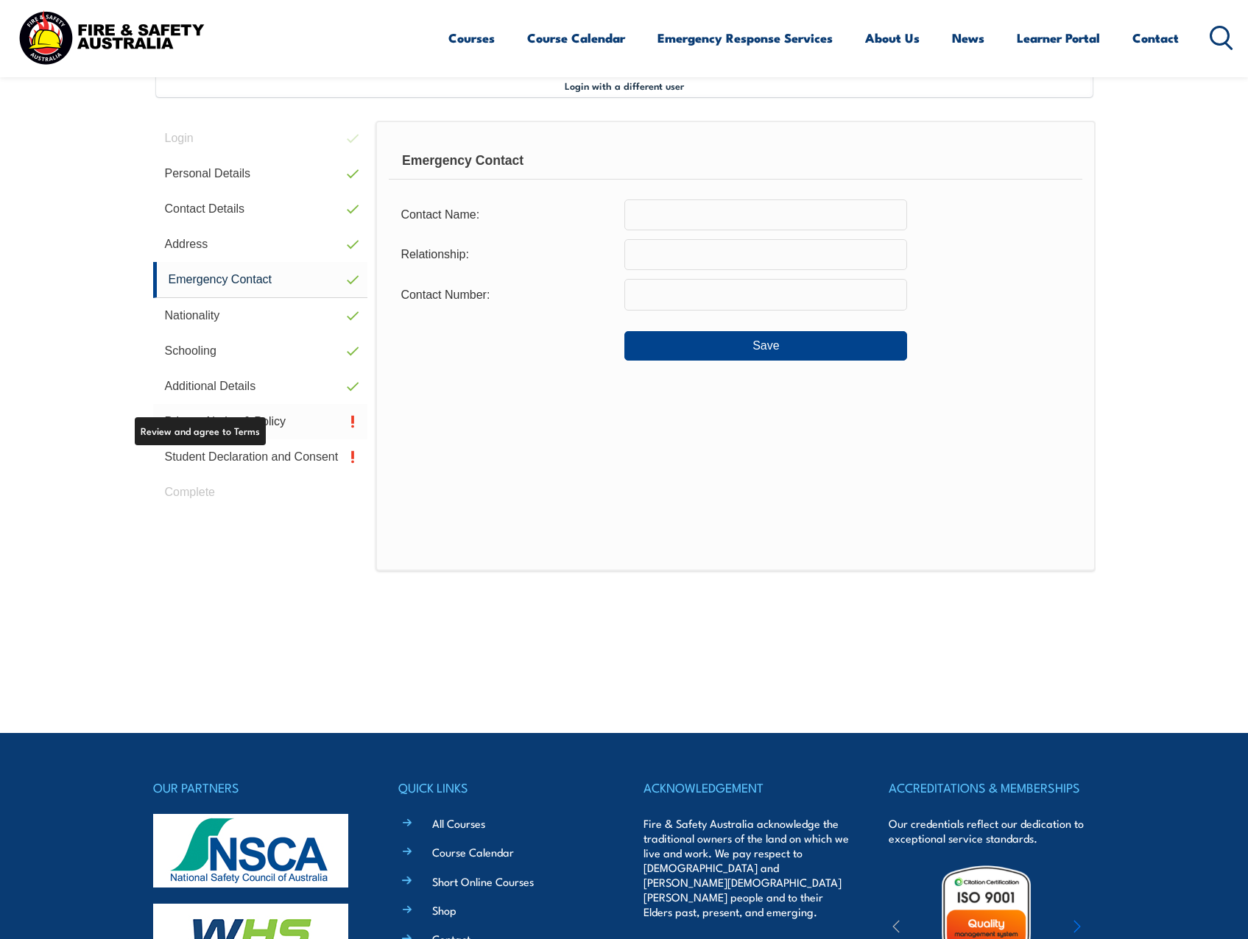
click at [236, 425] on link "Privacy Notice & Policy" at bounding box center [260, 421] width 215 height 35
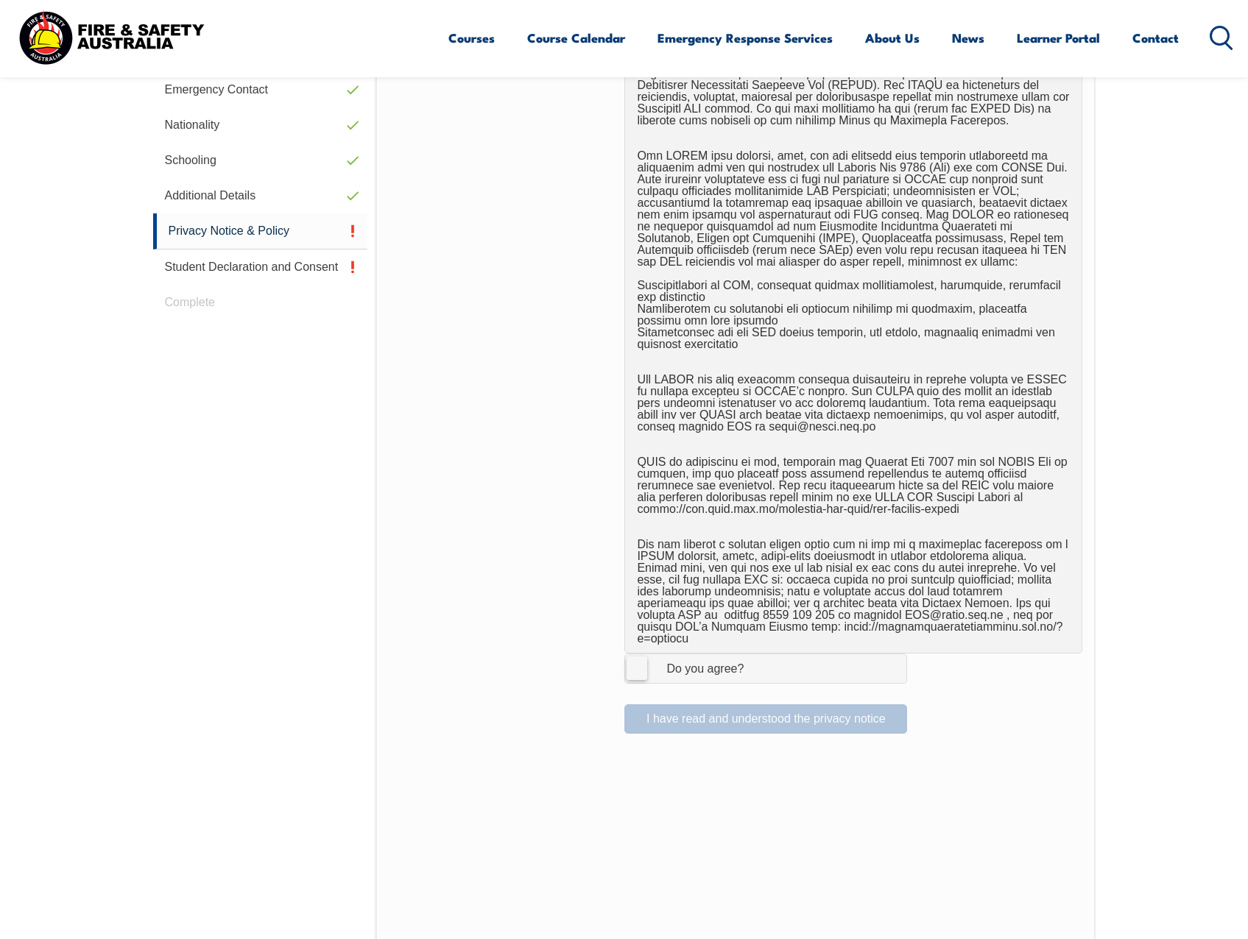
scroll to position [622, 0]
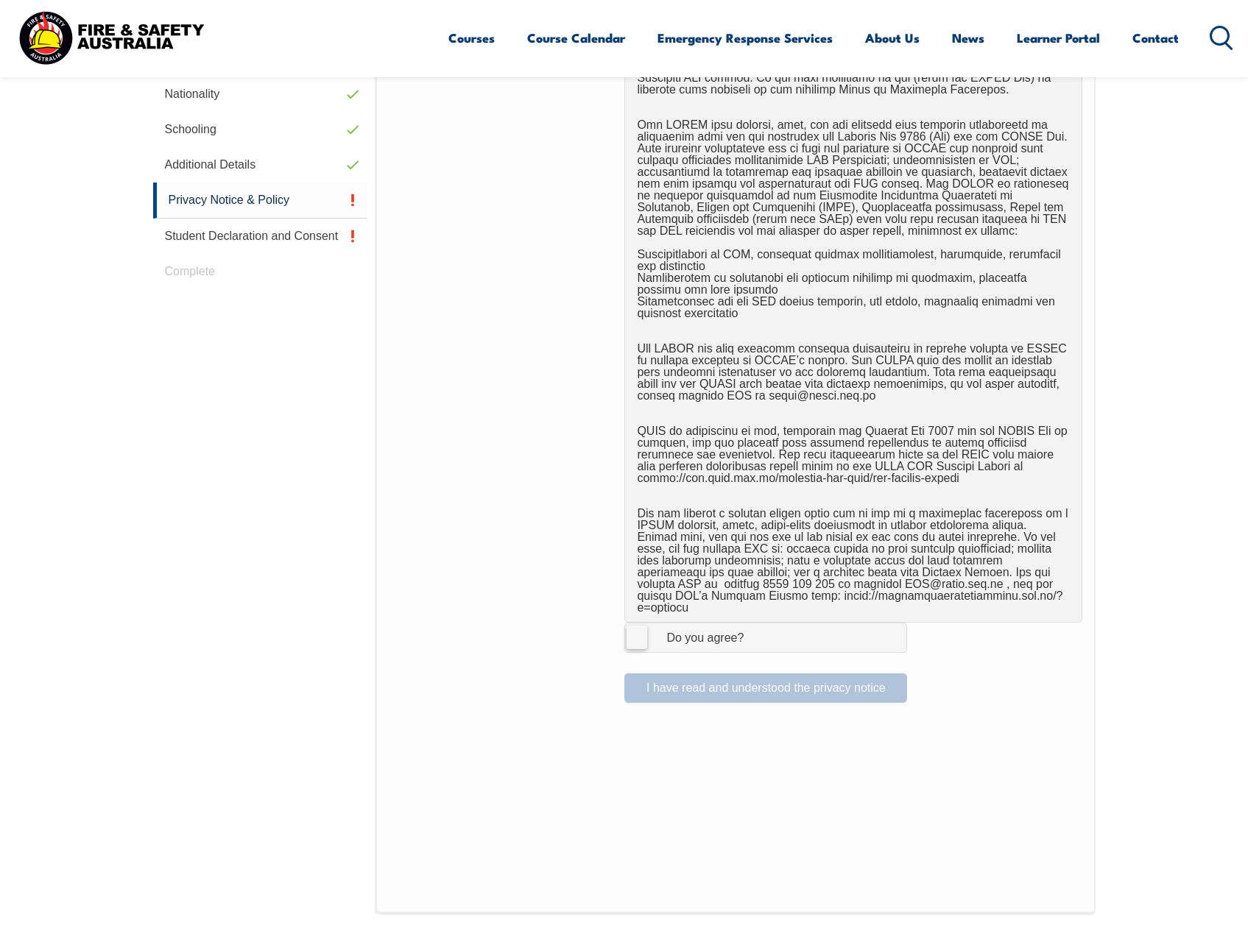
click at [643, 623] on label "I Agree Do you agree?" at bounding box center [765, 637] width 283 height 29
click at [755, 623] on input "I Agree Do you agree?" at bounding box center [767, 637] width 25 height 28
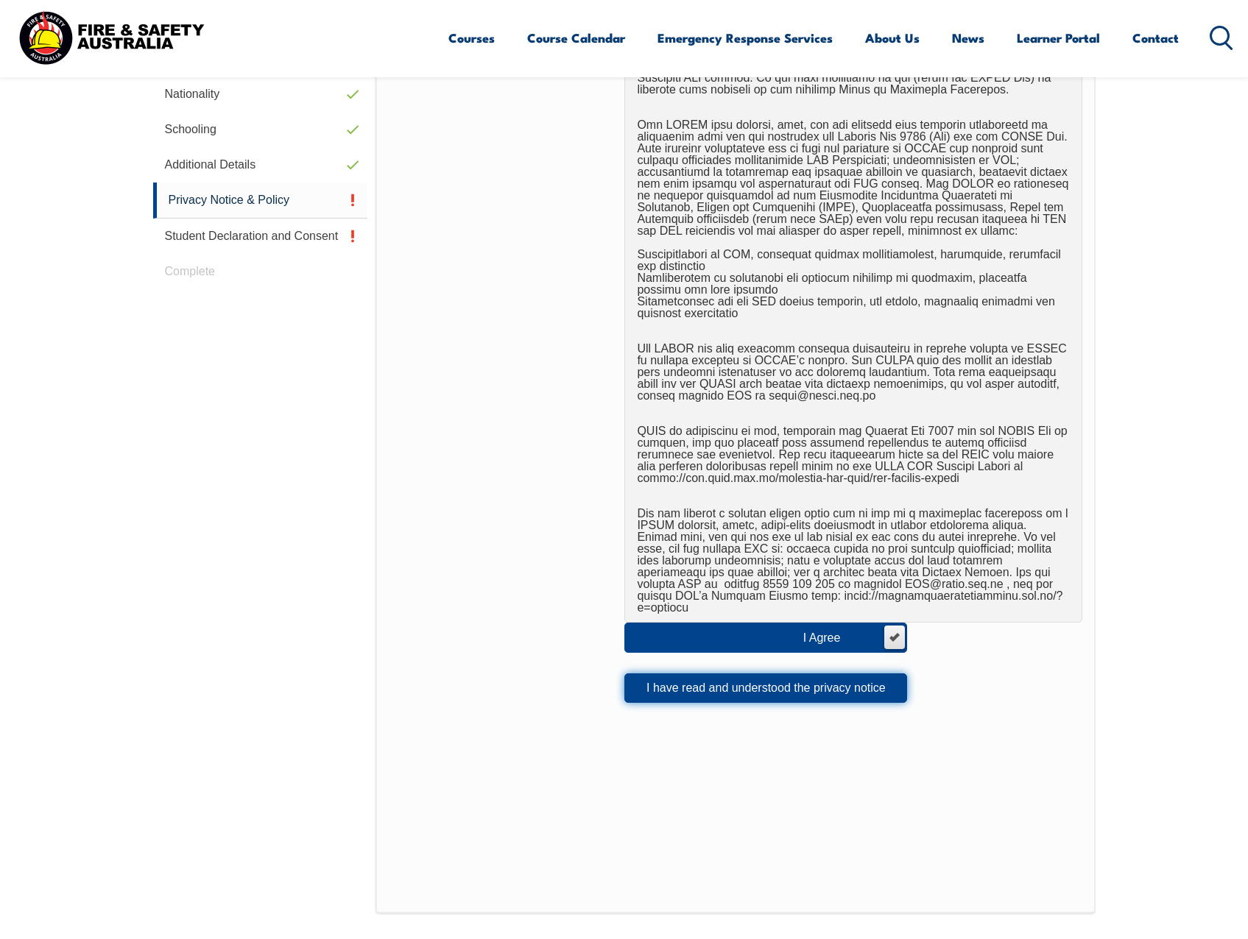
click at [705, 682] on button "I have read and understood the privacy notice" at bounding box center [765, 687] width 283 height 29
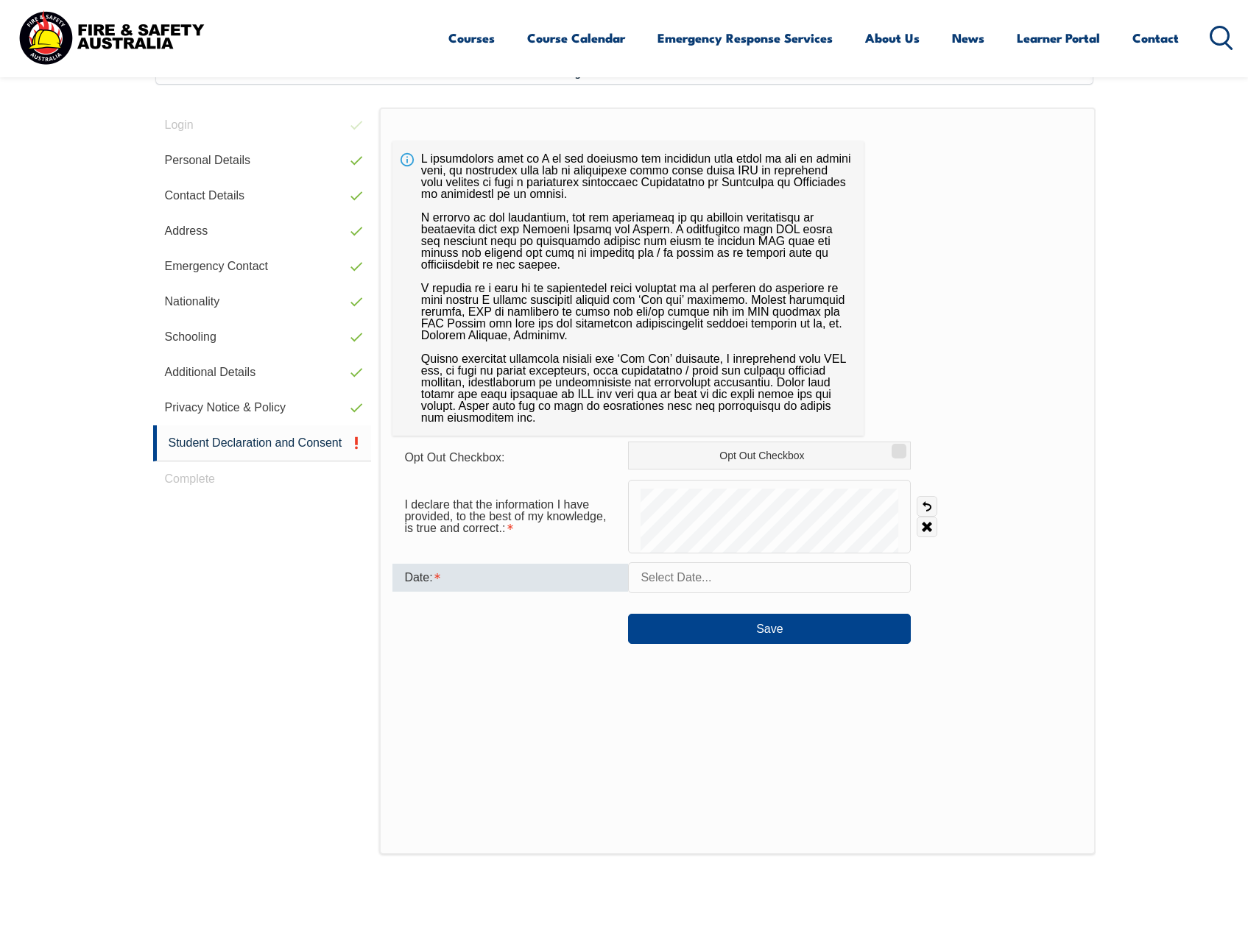
scroll to position [401, 0]
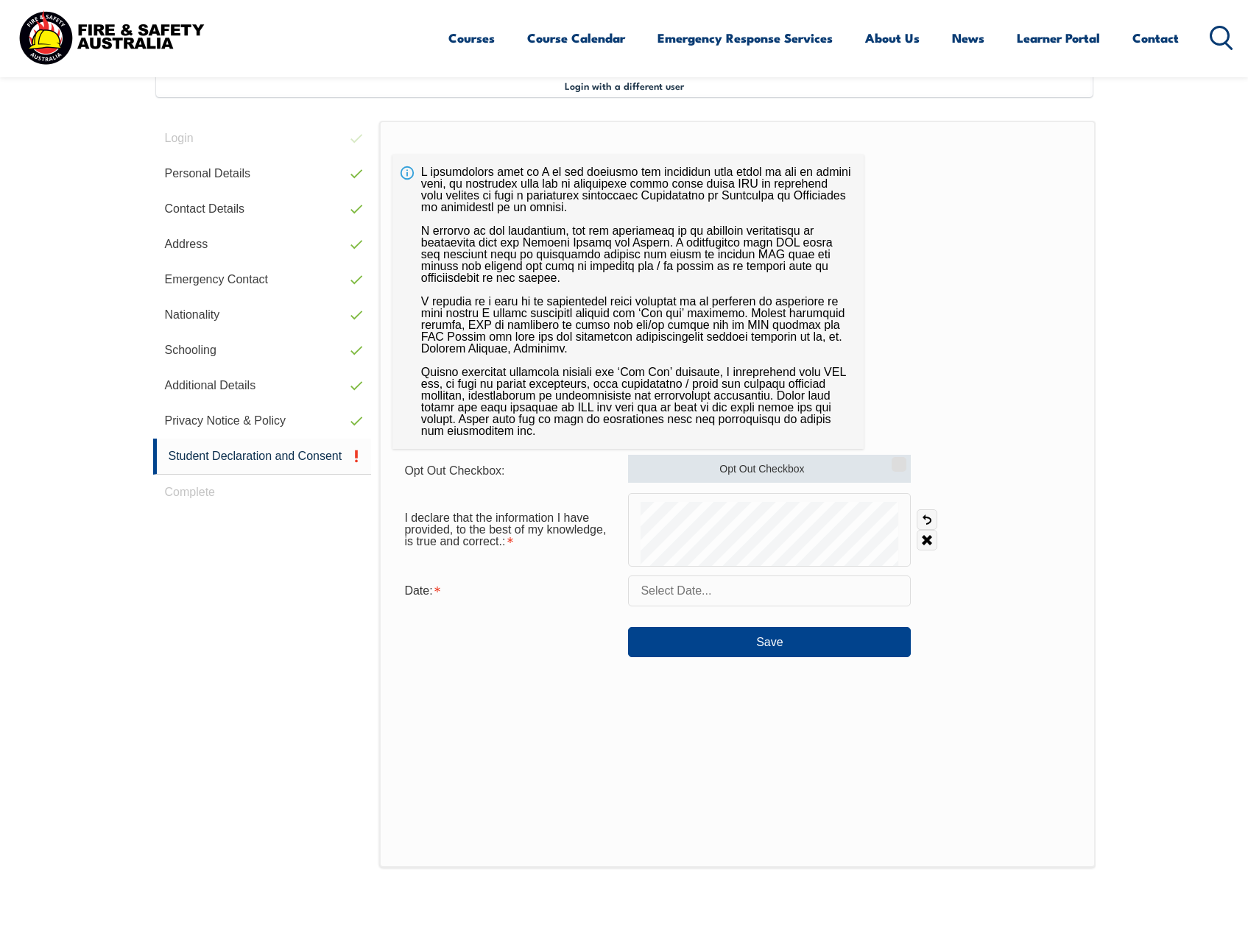
click at [885, 472] on label "Opt Out Checkbox" at bounding box center [769, 469] width 283 height 28
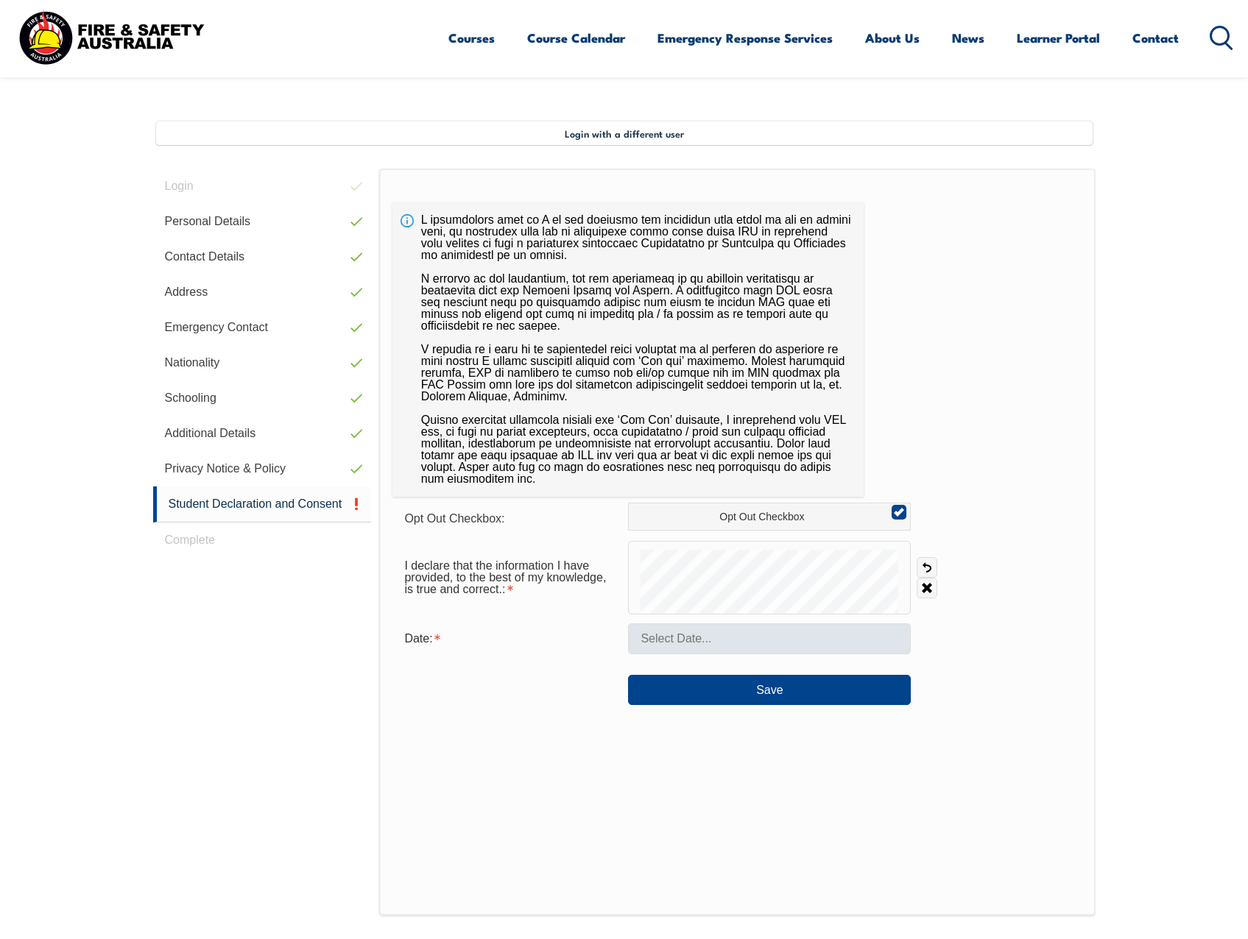
scroll to position [328, 0]
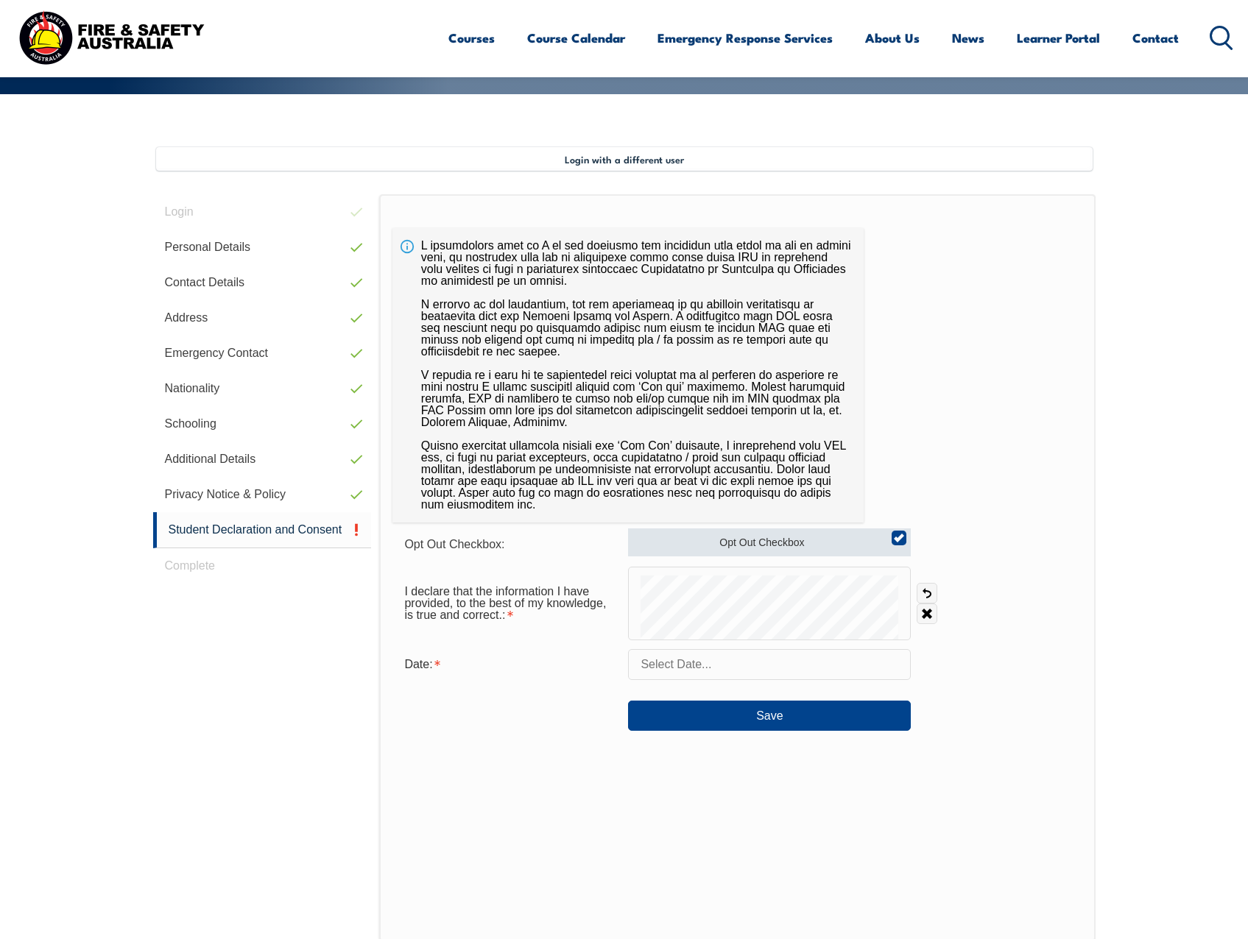
click at [894, 534] on input "Opt Out Checkbox" at bounding box center [896, 532] width 9 height 1
checkbox input "false"
click at [674, 663] on input "text" at bounding box center [769, 664] width 283 height 31
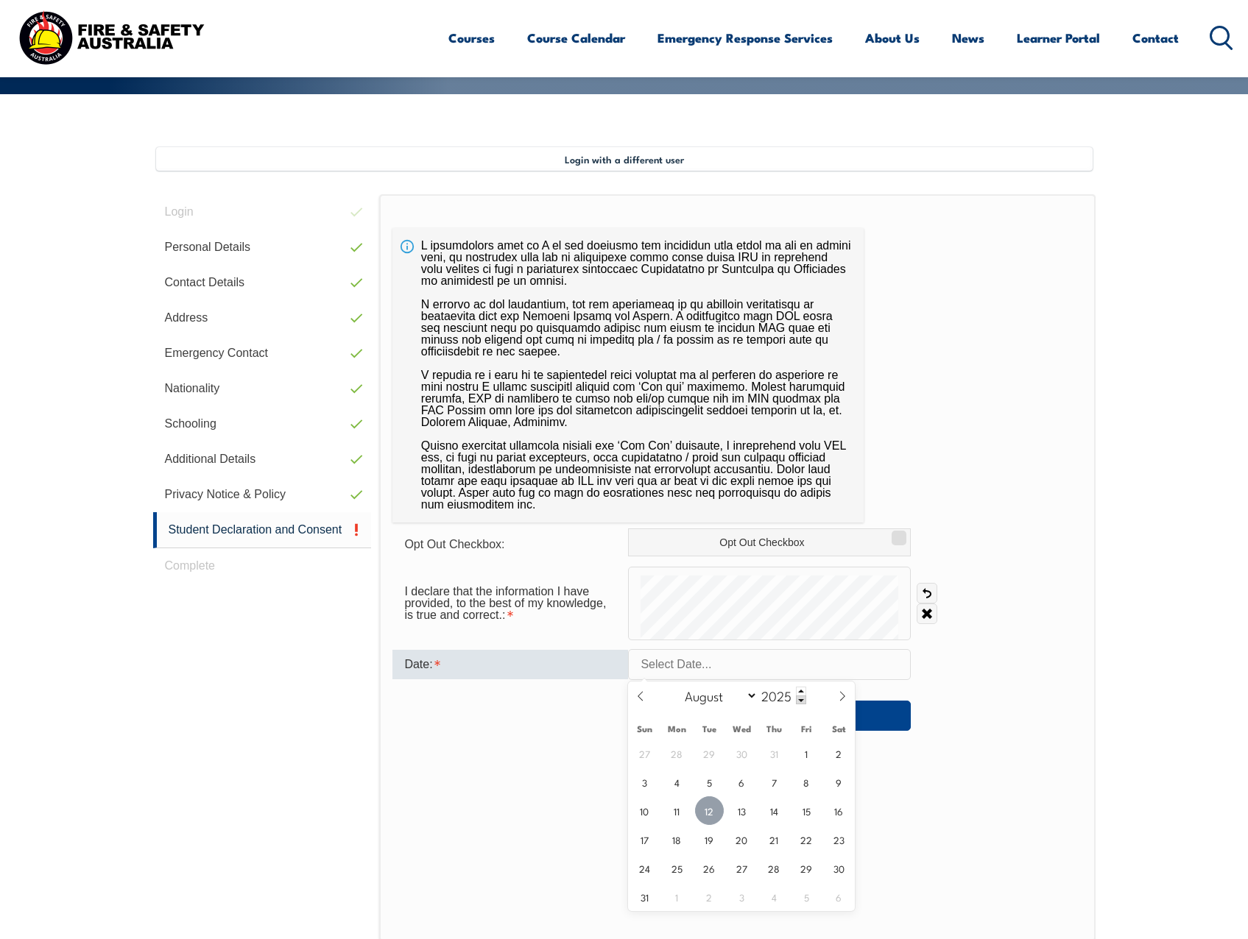
click at [715, 814] on span "12" at bounding box center [709, 810] width 29 height 29
type input "August 12, 2025"
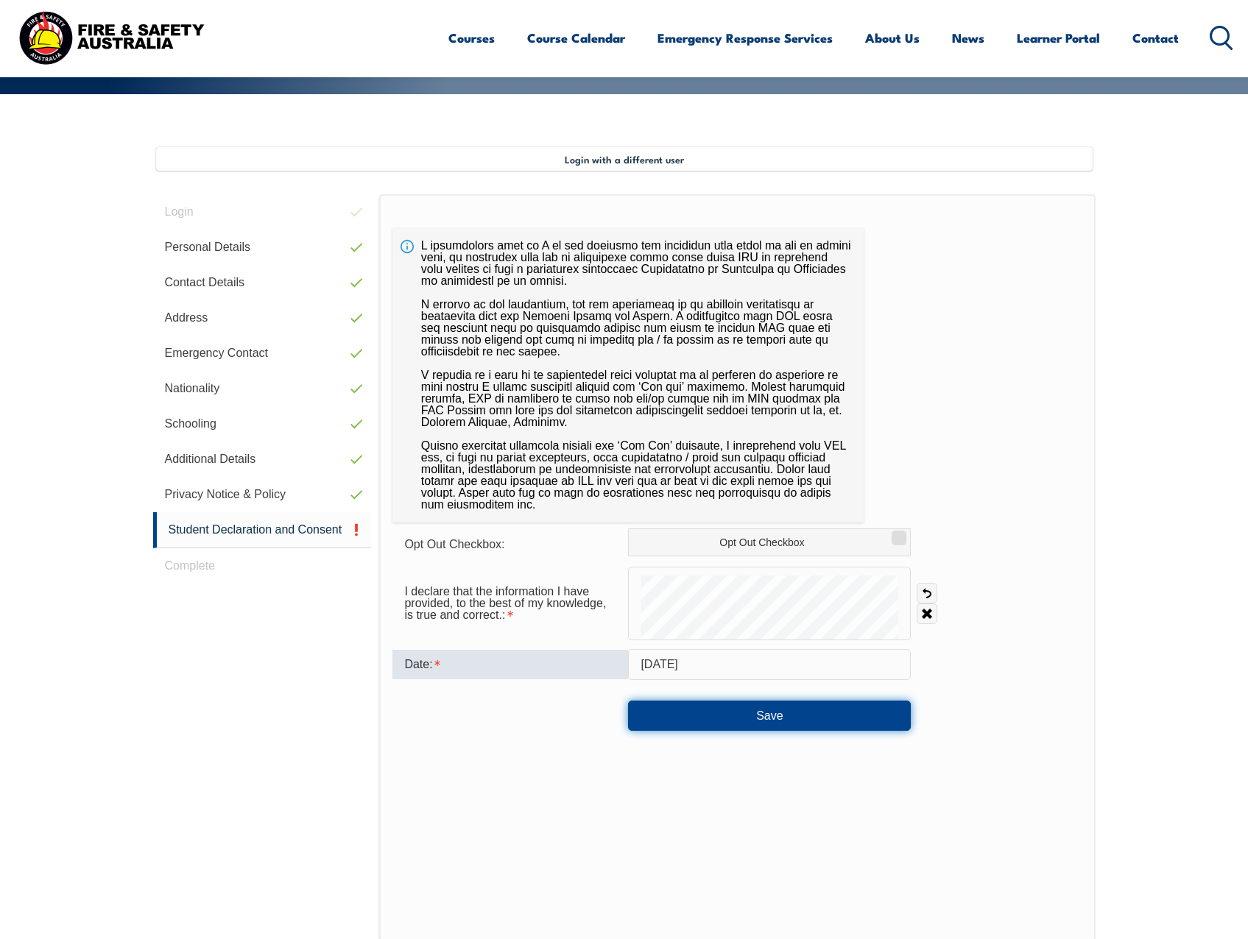
click at [752, 730] on button "Save" at bounding box center [769, 715] width 283 height 29
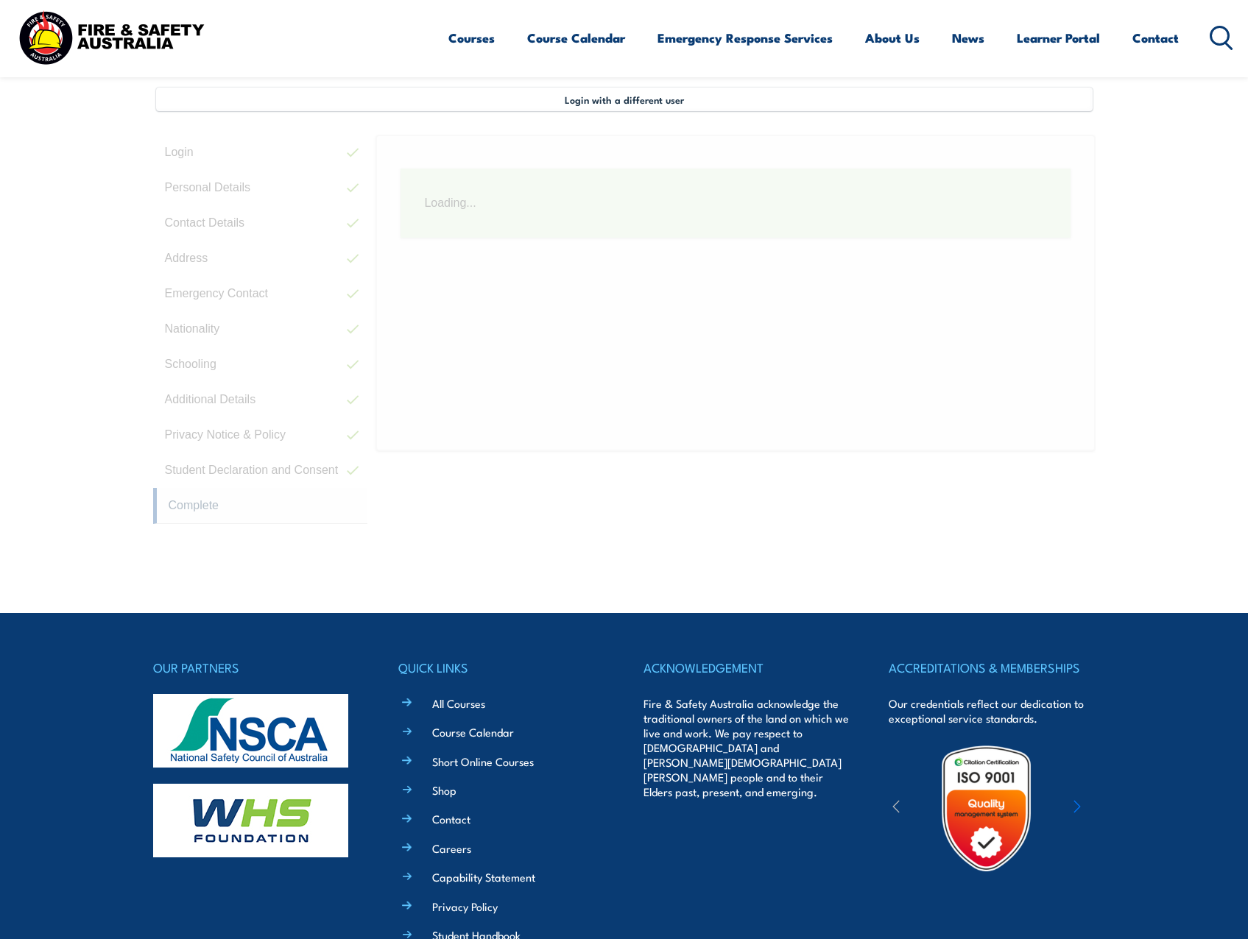
scroll to position [401, 0]
